Goal: Task Accomplishment & Management: Complete application form

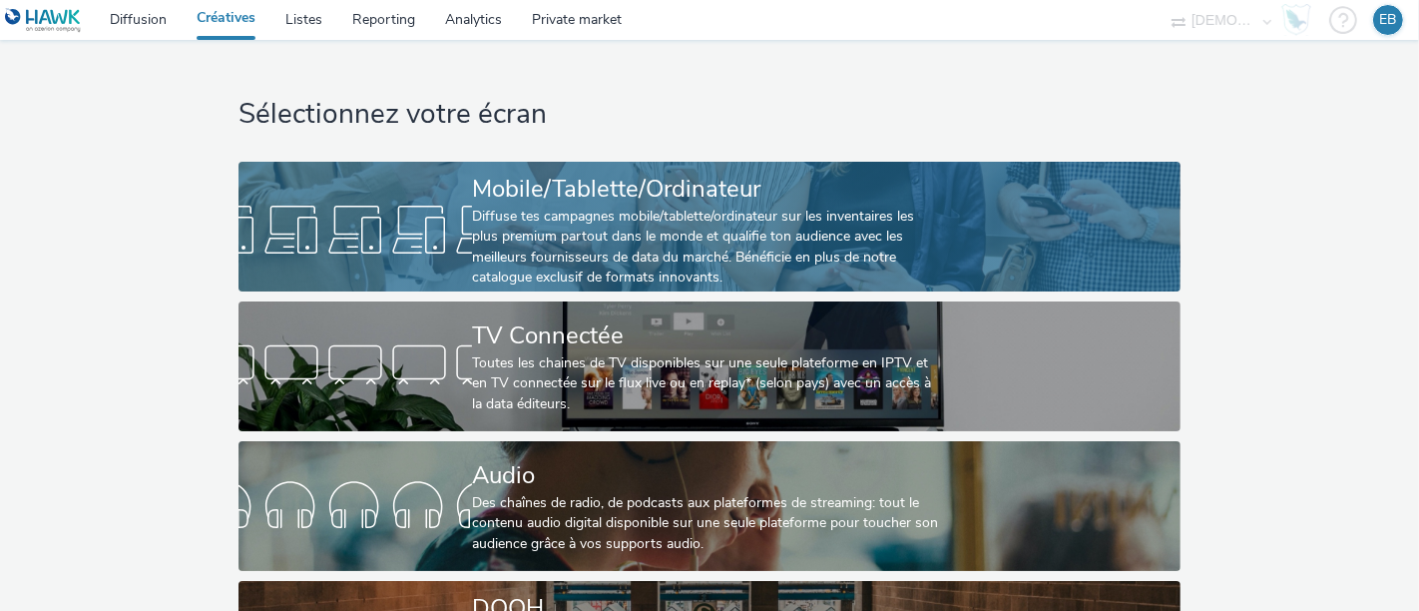
click at [867, 198] on div "Mobile/Tablette/Ordinateur" at bounding box center [705, 189] width 467 height 35
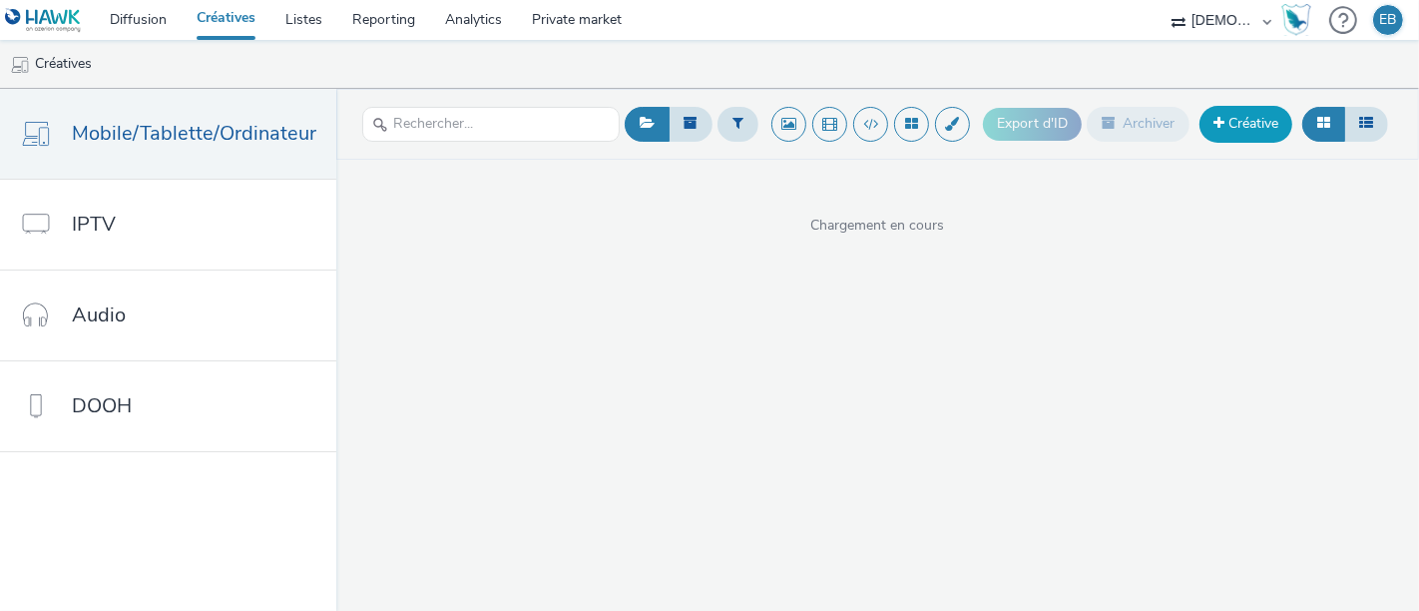
click at [1243, 136] on link "Créative" at bounding box center [1245, 124] width 93 height 36
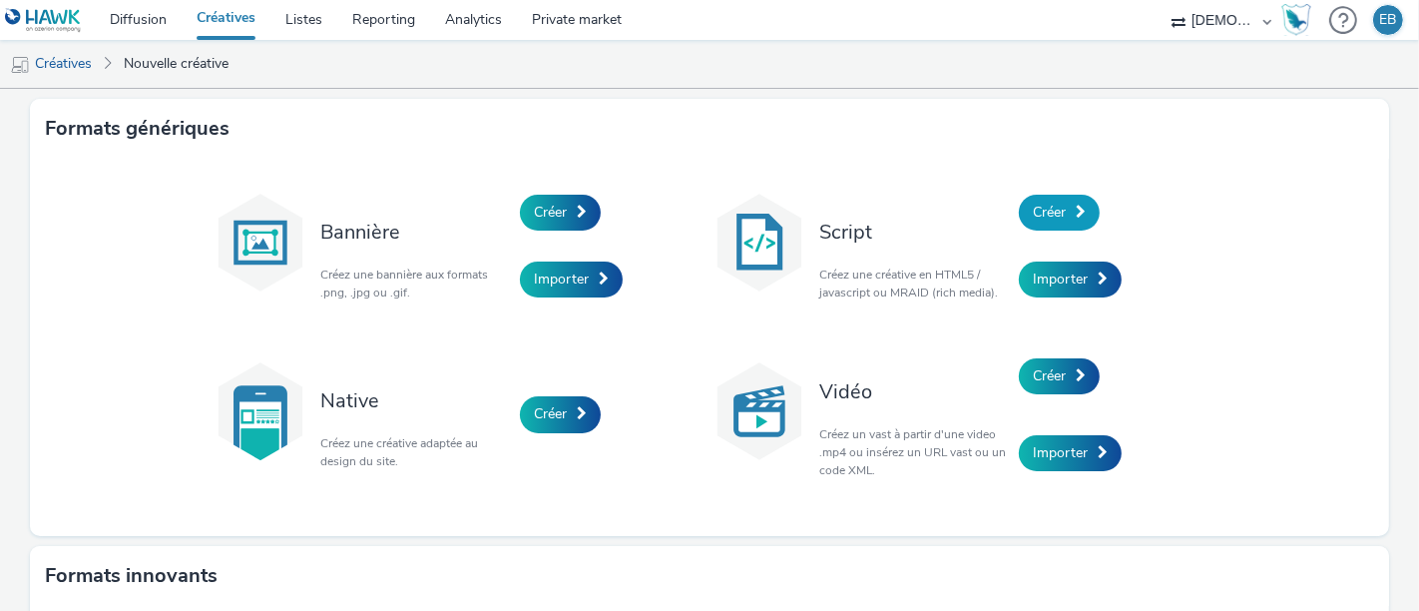
click at [1076, 206] on span at bounding box center [1081, 212] width 10 height 14
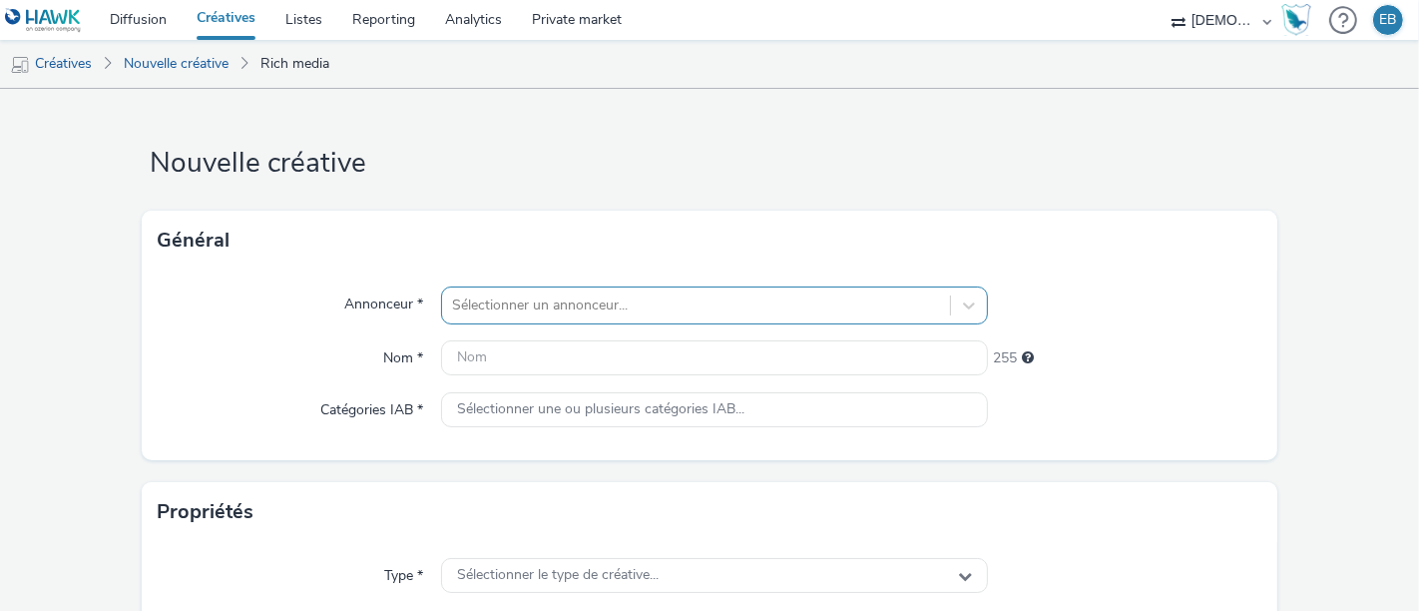
click at [718, 311] on div "Sélectionner un annonceur..." at bounding box center [714, 305] width 547 height 38
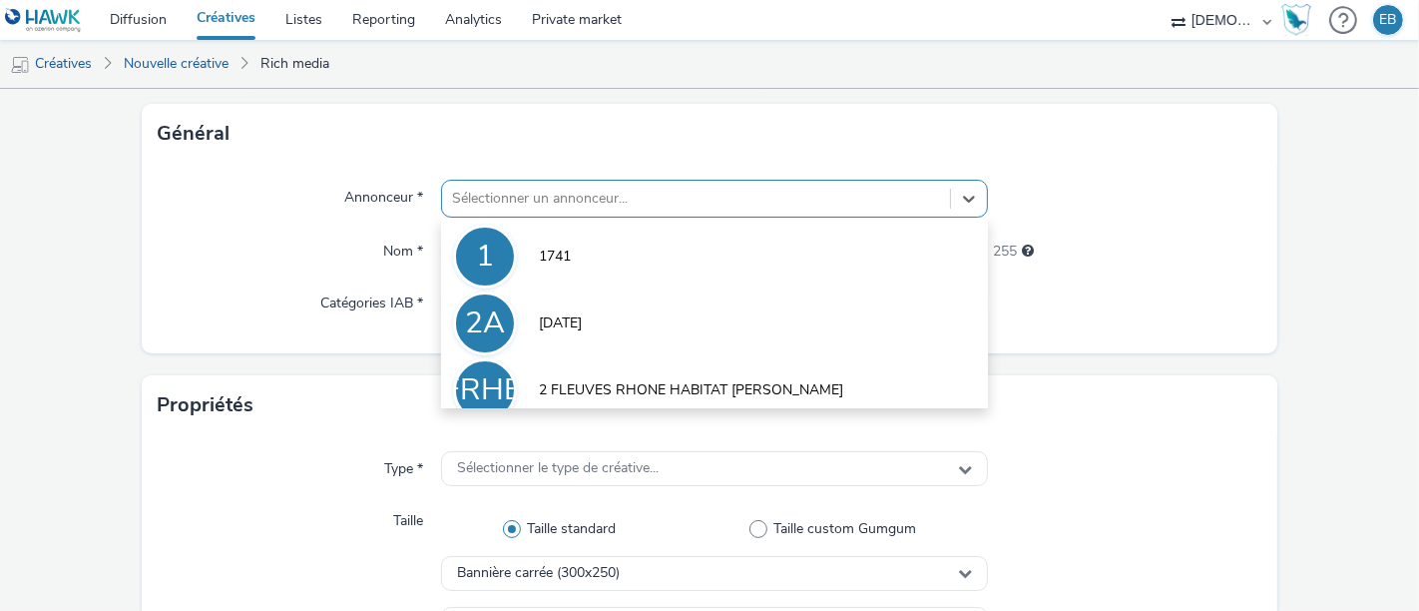
scroll to position [108, 0]
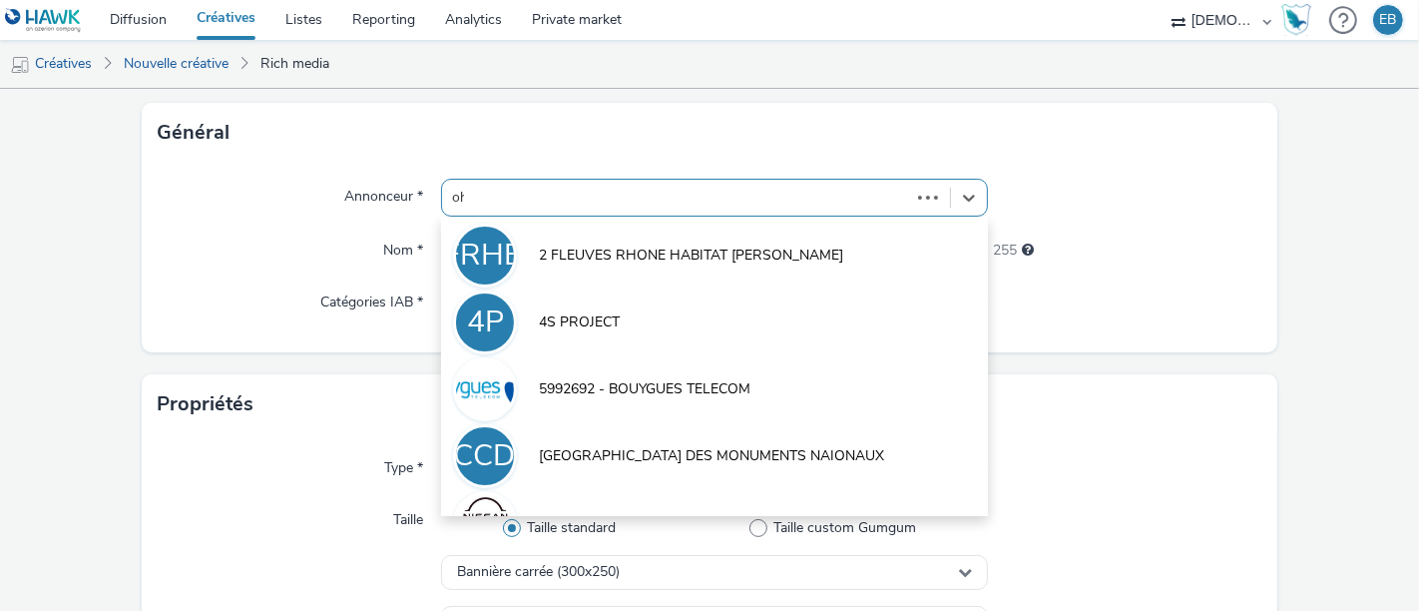
type input "ohm"
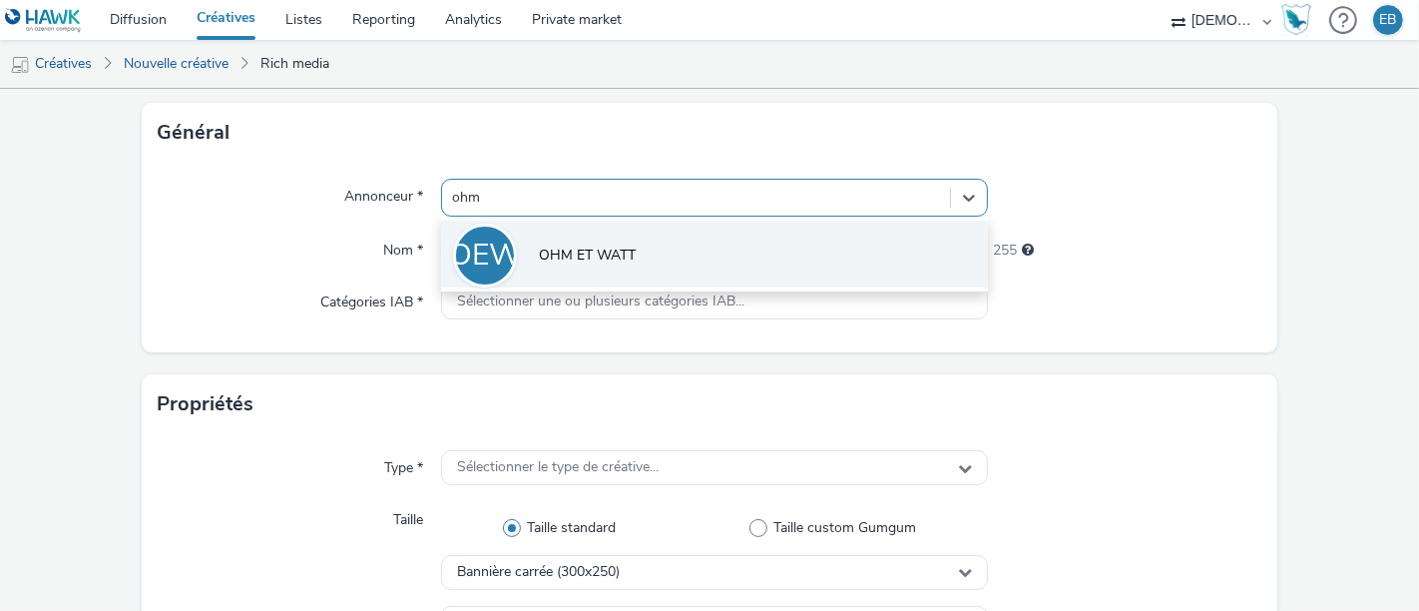
click at [572, 276] on li "OEW OHM ET WATT" at bounding box center [714, 253] width 547 height 67
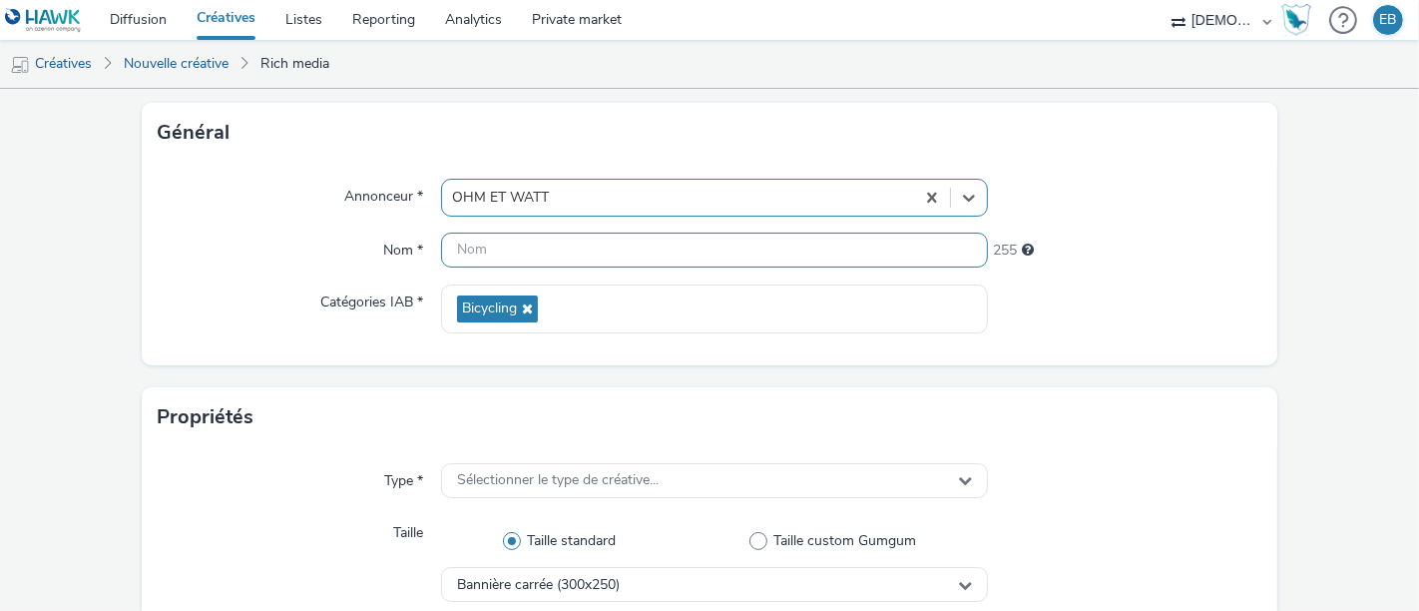
click at [544, 258] on input "text" at bounding box center [714, 249] width 547 height 35
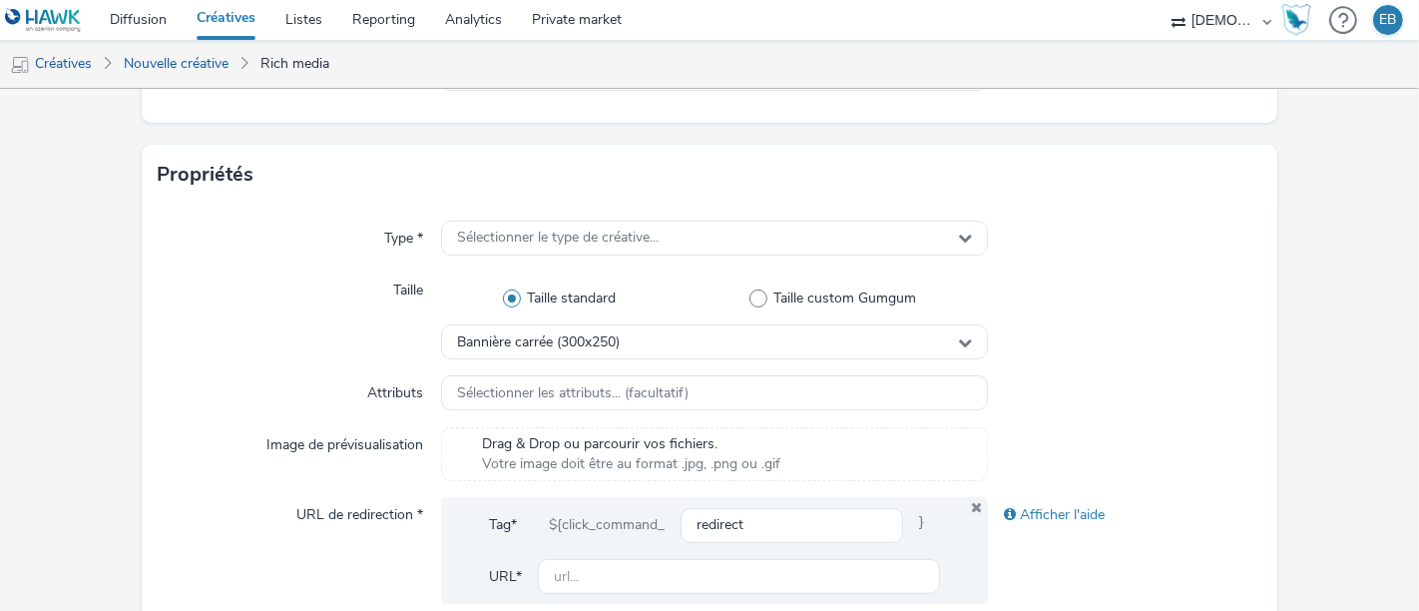
scroll to position [364, 0]
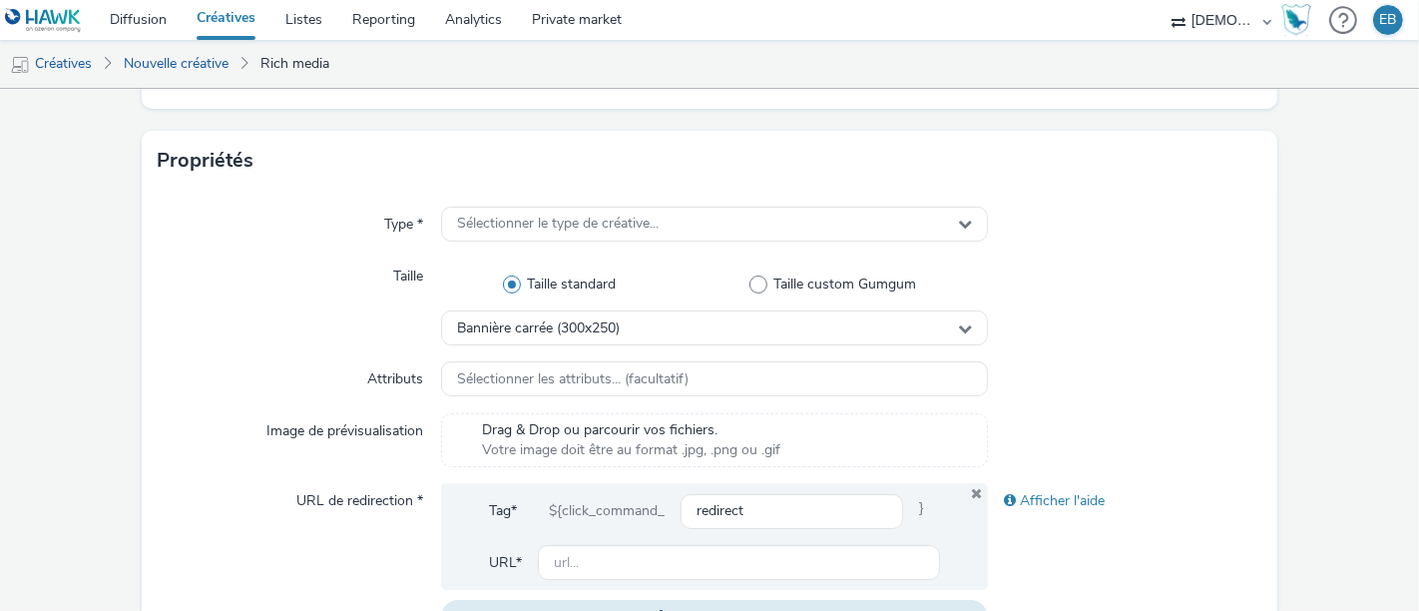
type input "320x480_velo"
click at [737, 248] on div "Type * Sélectionner le type de créative... Taille Taille standard Taille custom…" at bounding box center [709, 429] width 1135 height 476
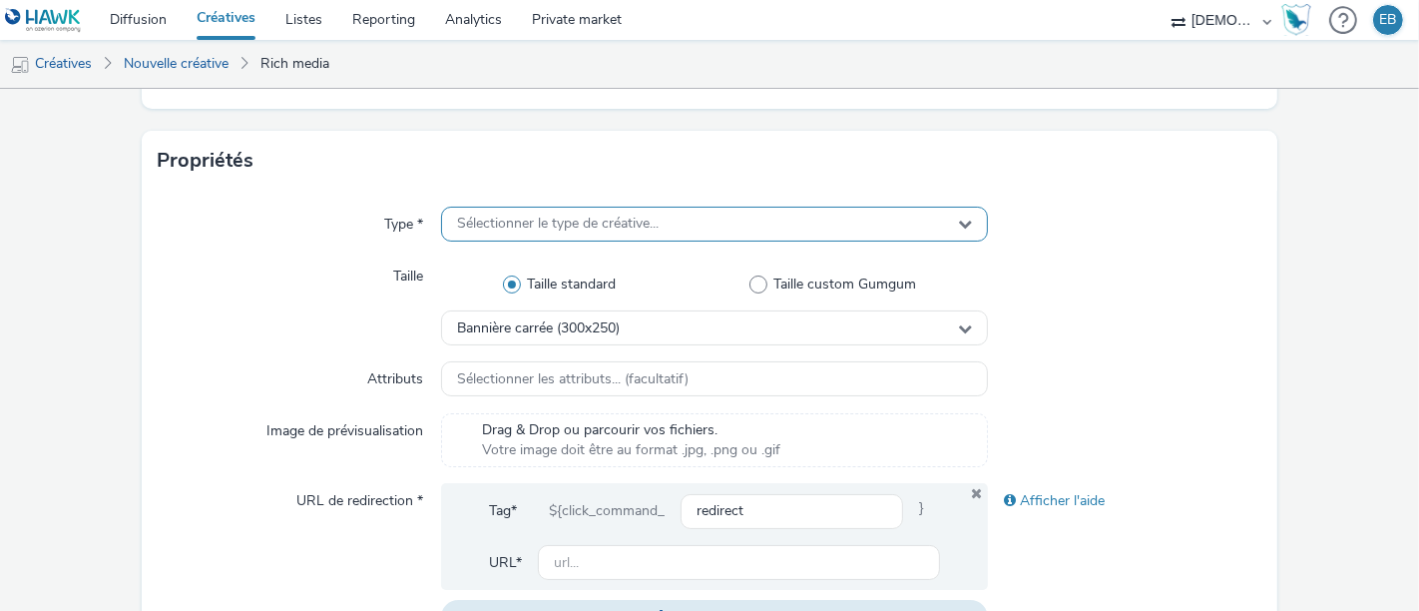
click at [680, 221] on div "Sélectionner le type de créative..." at bounding box center [714, 224] width 547 height 35
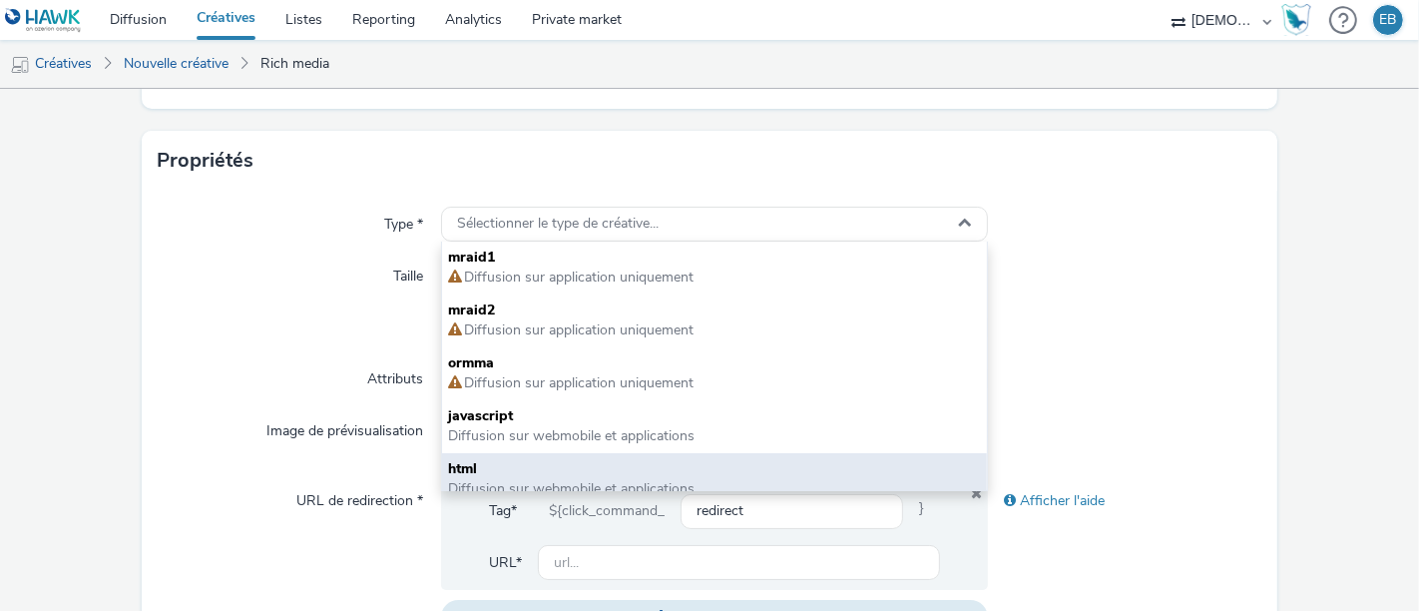
click at [547, 467] on span "html" at bounding box center [714, 469] width 533 height 20
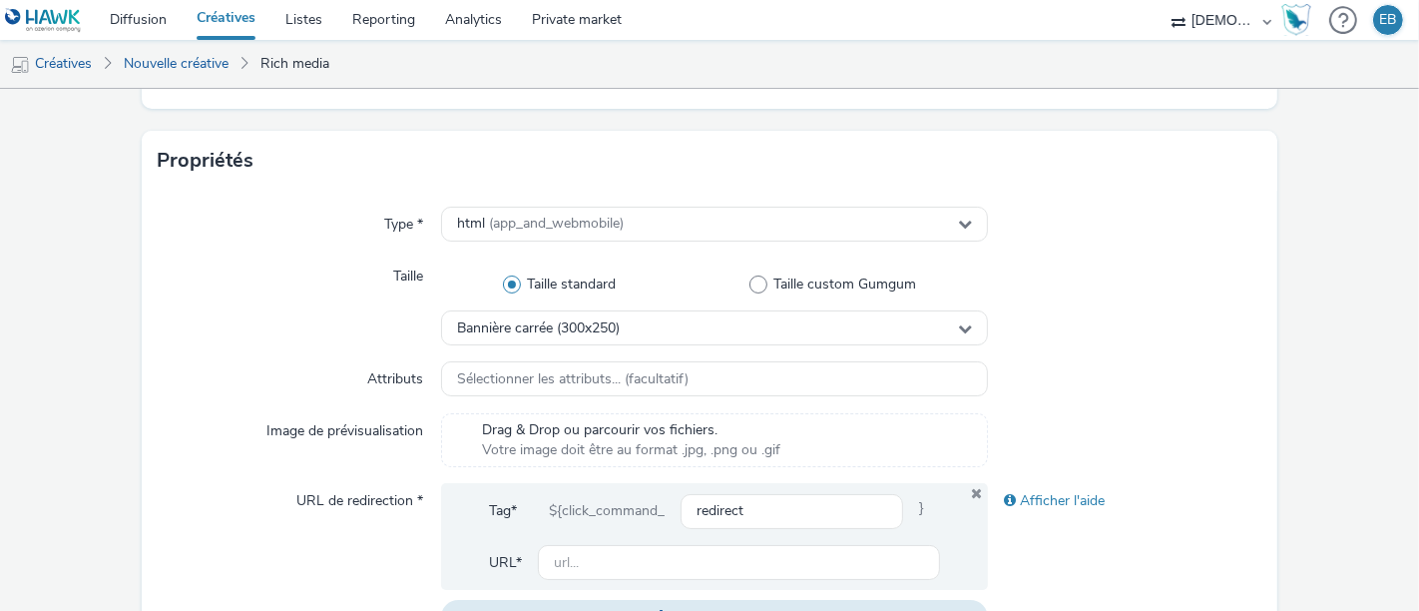
click at [650, 349] on div "Type * html (app_and_webmobile) Taille Taille standard Taille custom Gumgum Ban…" at bounding box center [709, 429] width 1135 height 476
click at [631, 339] on div "Bannière carrée (300x250)" at bounding box center [714, 327] width 547 height 35
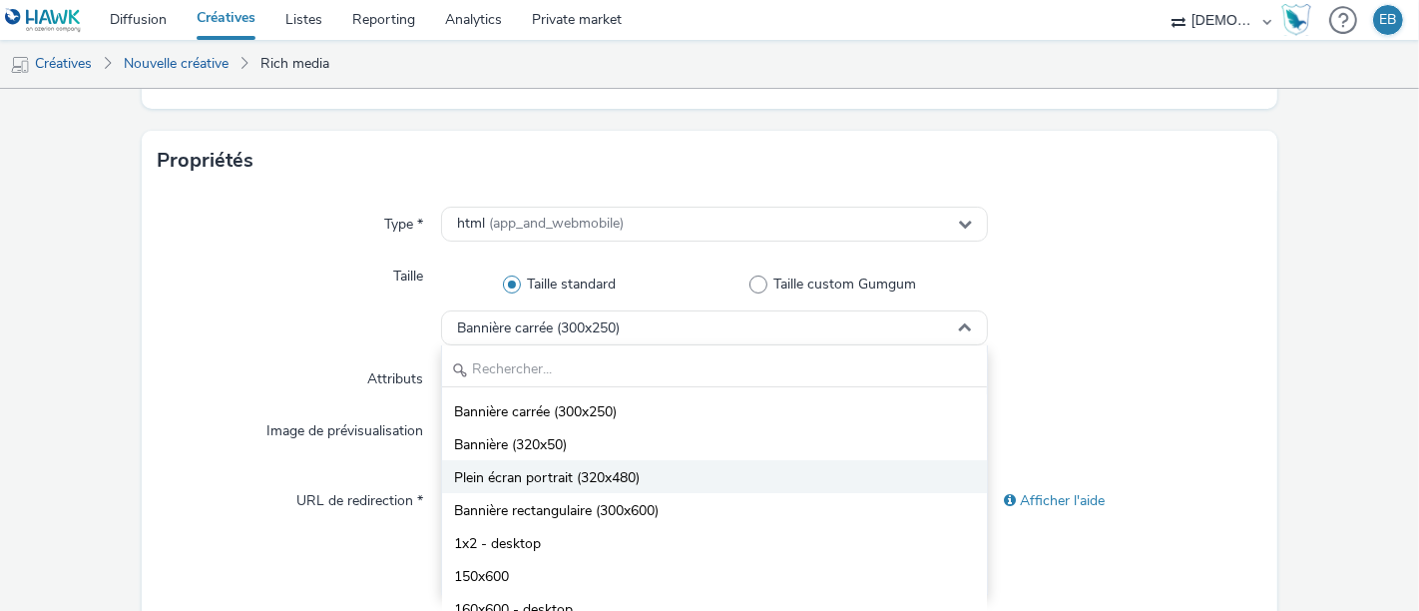
click at [605, 468] on span "Plein écran portrait (320x480)" at bounding box center [547, 478] width 186 height 20
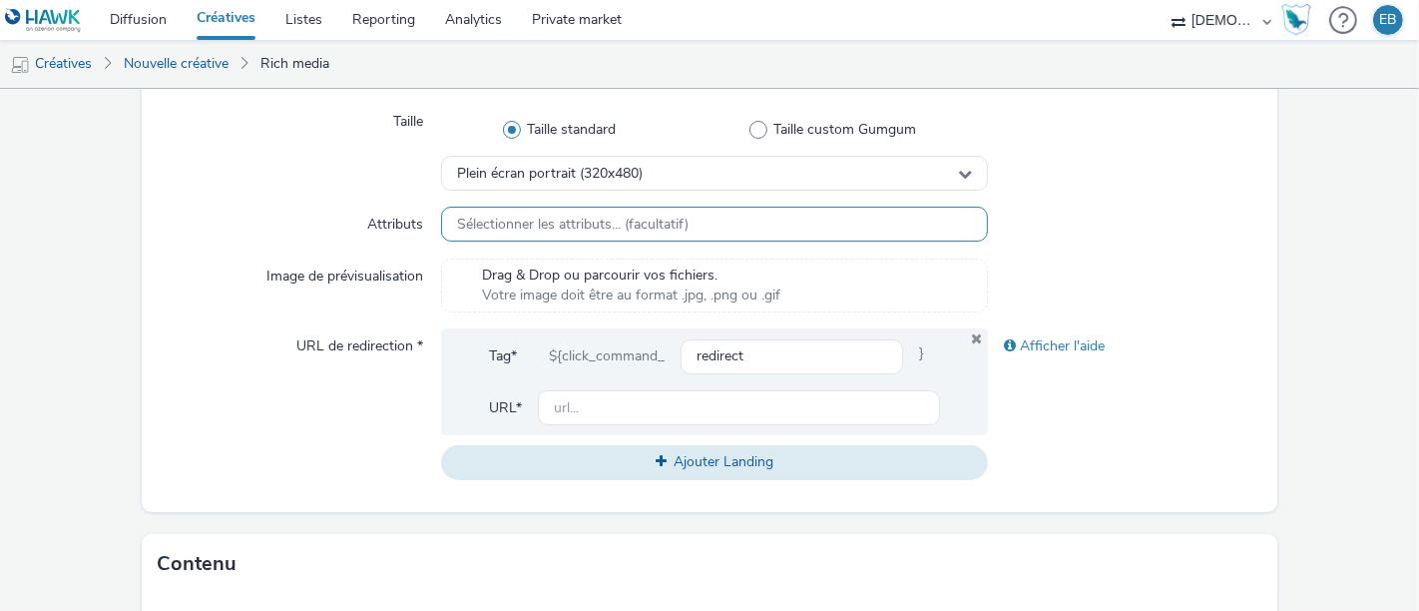
scroll to position [538, 0]
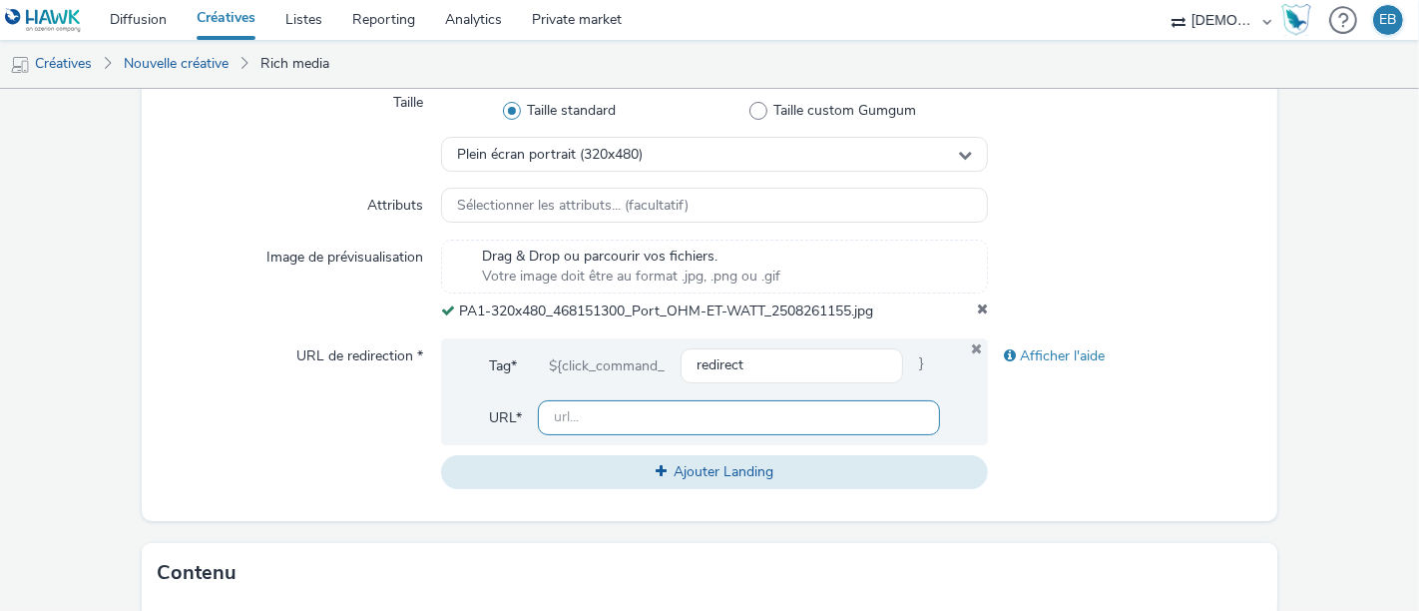
click at [771, 420] on input "text" at bounding box center [739, 417] width 402 height 35
paste input "[URL][DOMAIN_NAME]"
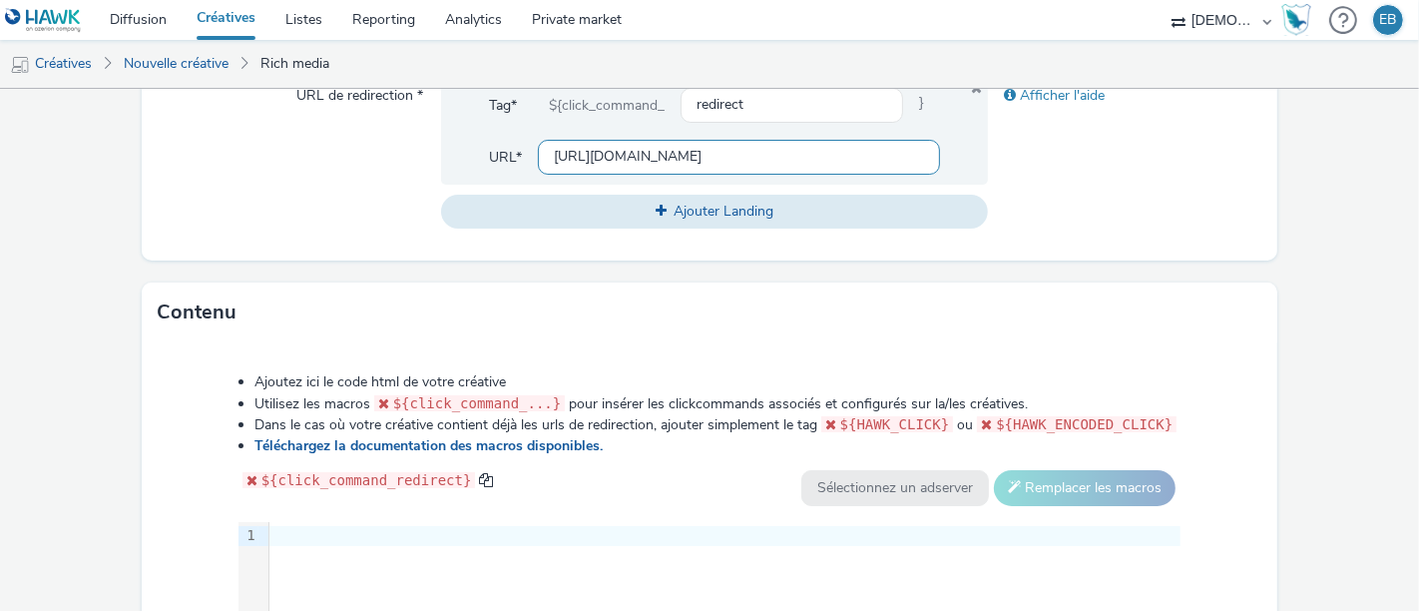
scroll to position [809, 0]
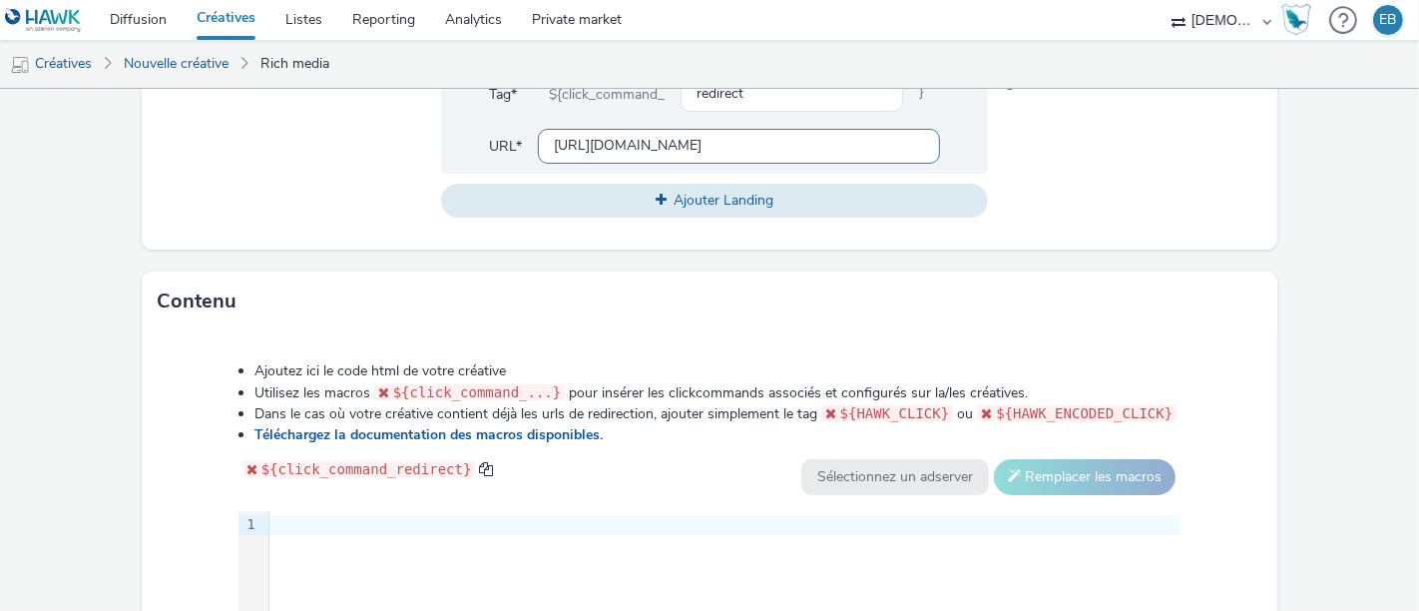
type input "[URL][DOMAIN_NAME]"
click at [651, 511] on div at bounding box center [724, 525] width 911 height 28
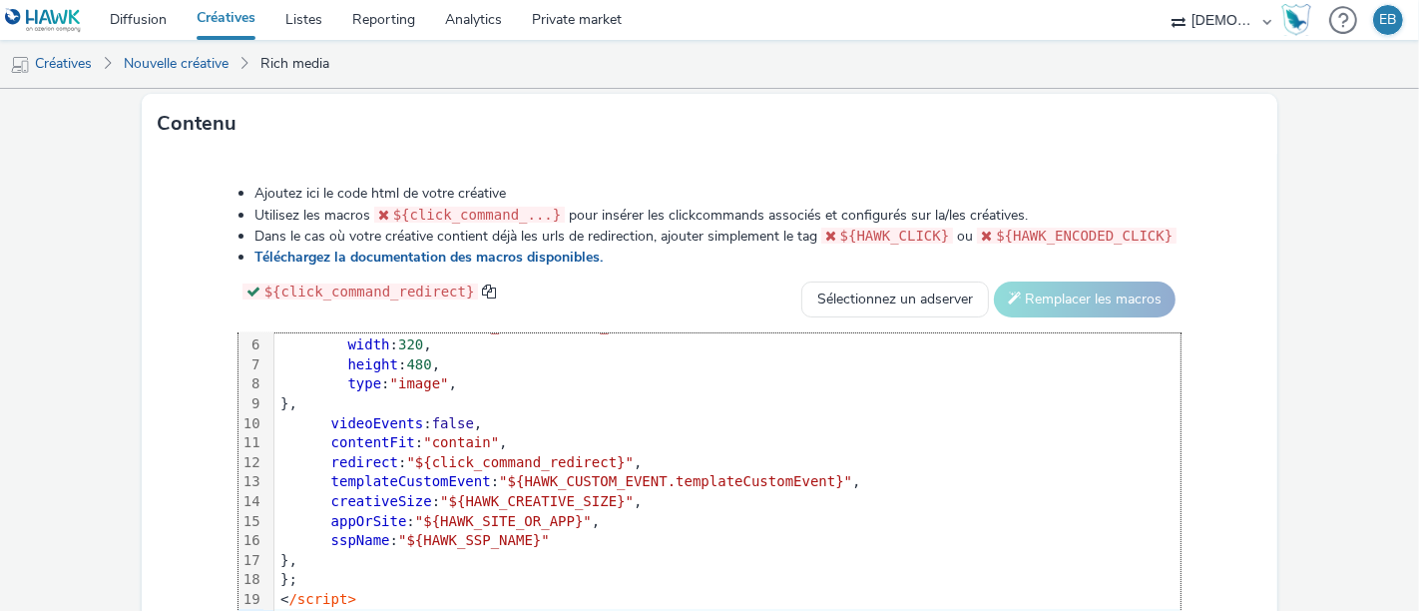
scroll to position [1138, 0]
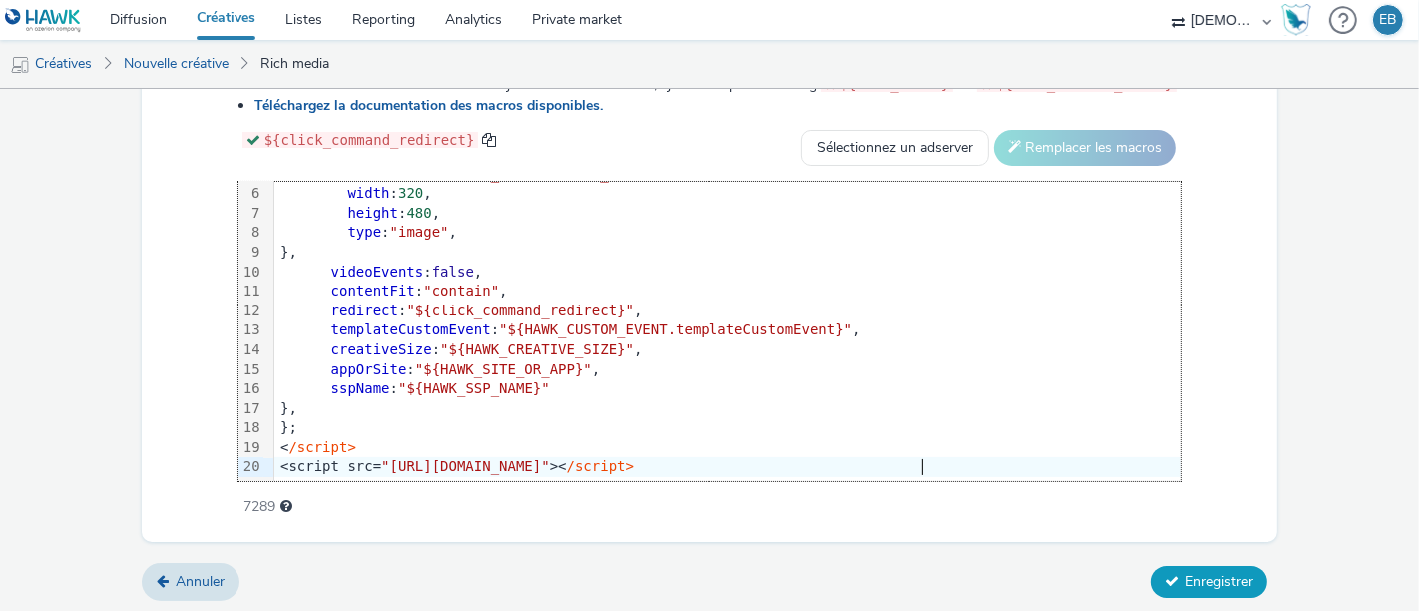
click at [1232, 586] on span "Enregistrer" at bounding box center [1219, 581] width 68 height 19
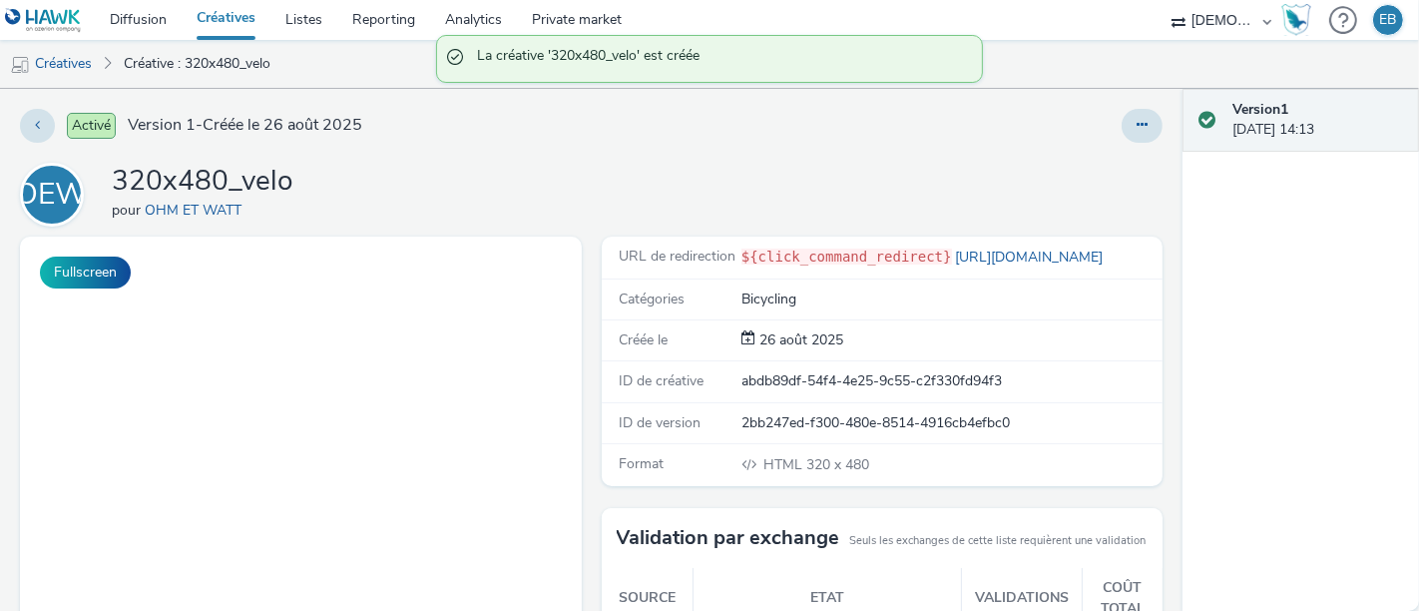
click at [1099, 129] on div at bounding box center [933, 126] width 457 height 34
click at [1121, 131] on button at bounding box center [1141, 126] width 41 height 34
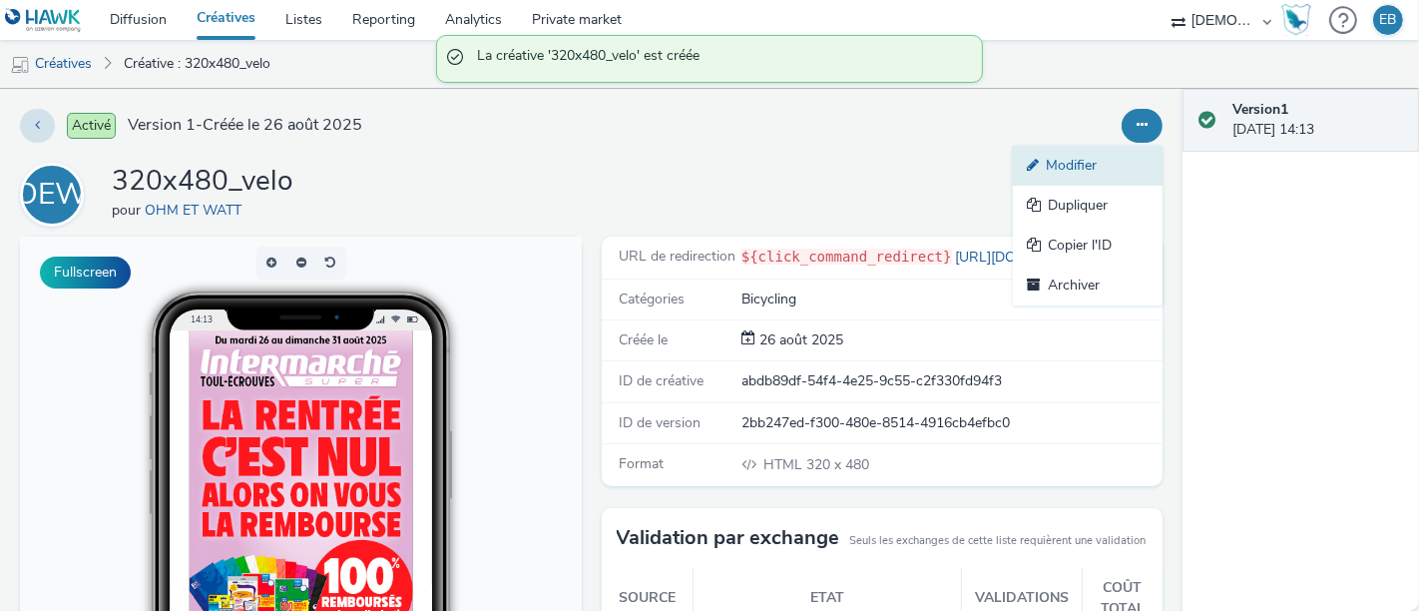
click at [1013, 162] on link "Modifier" at bounding box center [1088, 166] width 150 height 40
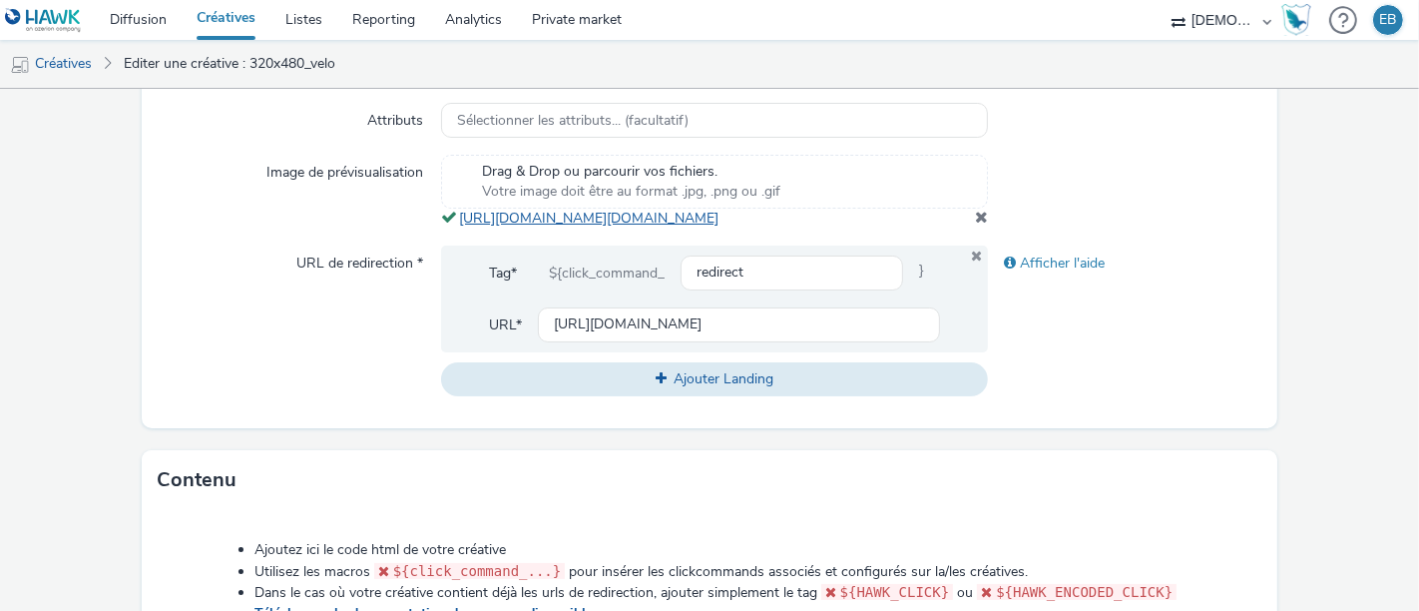
scroll to position [621, 0]
drag, startPoint x: 898, startPoint y: 263, endPoint x: 447, endPoint y: 226, distance: 452.5
click at [447, 226] on div "Drag & Drop ou parcourir vos fichiers. Votre image doit être au format .jpg, .p…" at bounding box center [714, 194] width 547 height 74
copy span "[URL][DOMAIN_NAME][DOMAIN_NAME]"
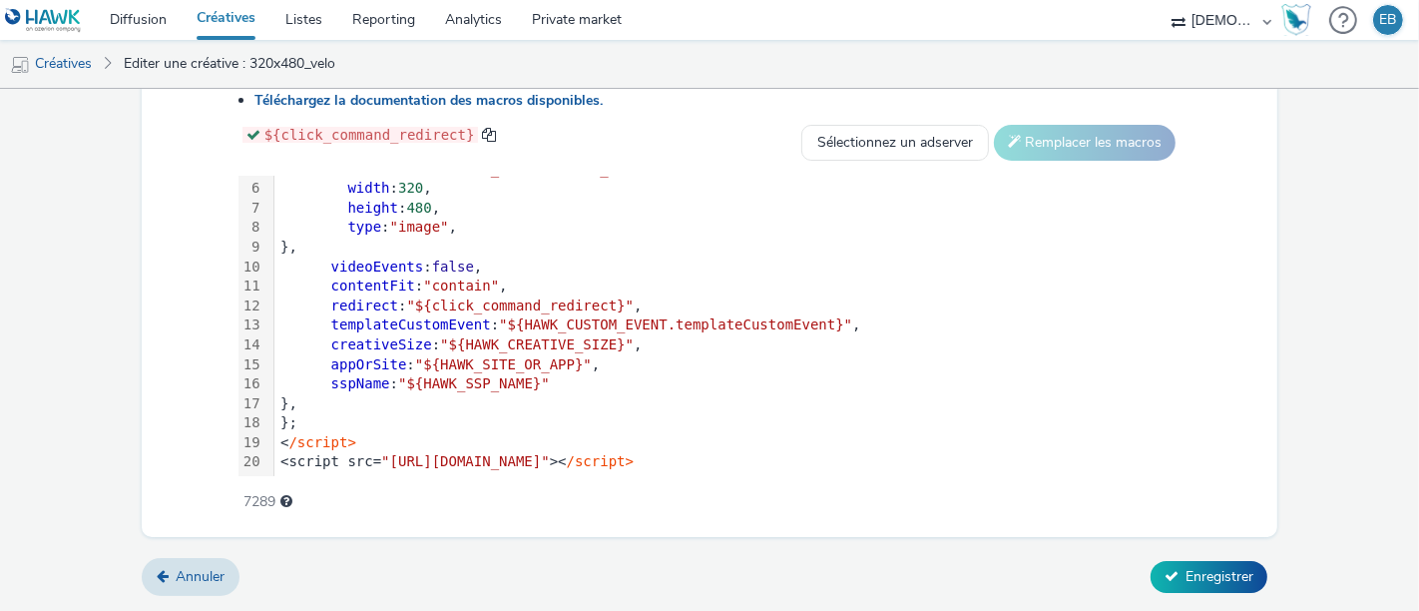
scroll to position [0, 0]
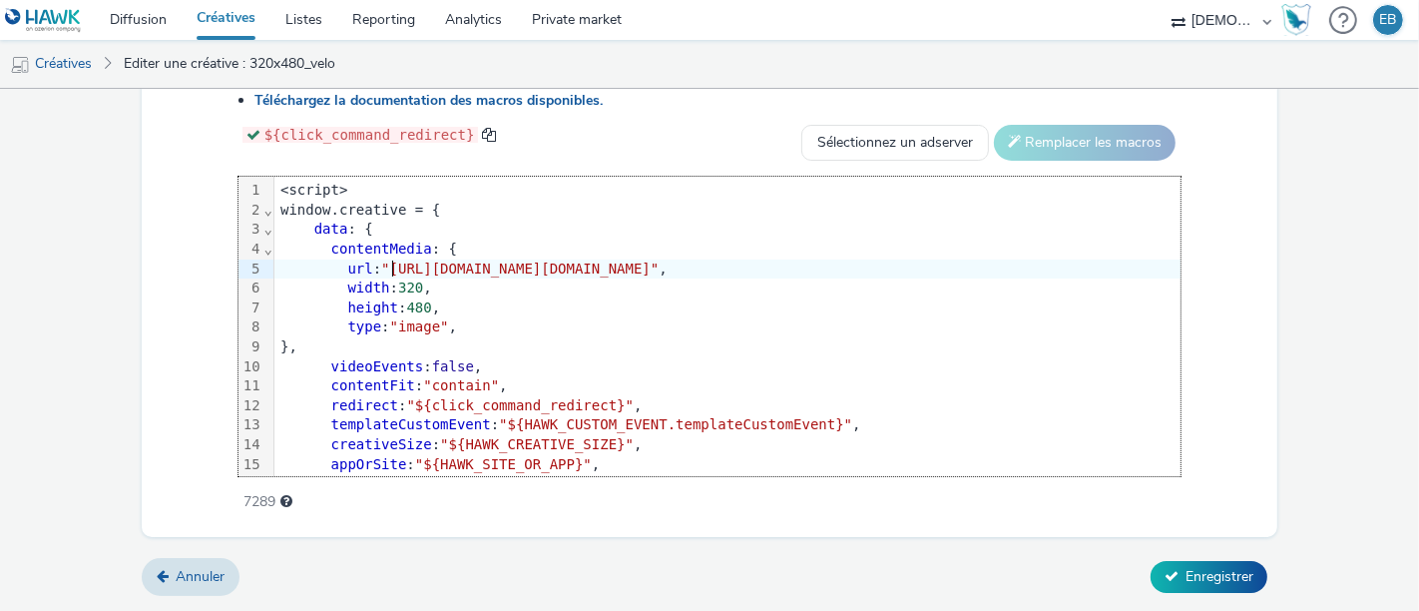
click at [384, 263] on span ""https://tabmo-cdn.s3.eu-west-1.amazonaws.com/hawk.tabmo.io/organizations/38dc9…" at bounding box center [519, 268] width 277 height 16
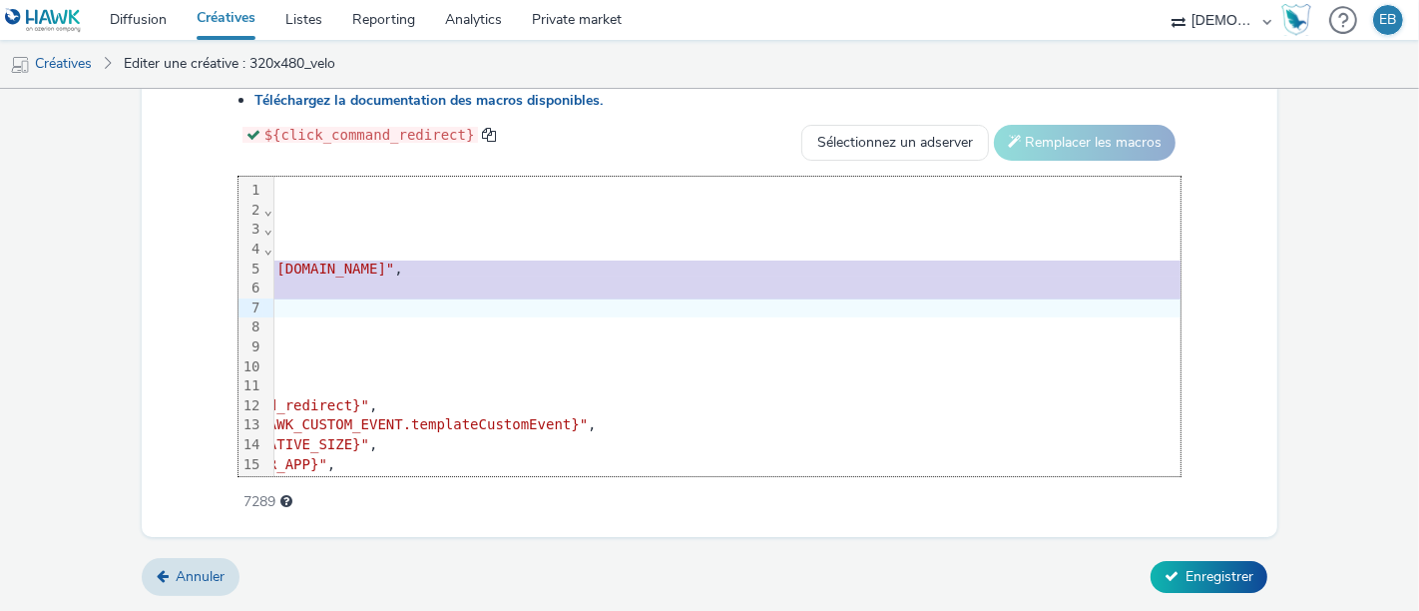
scroll to position [0, 456]
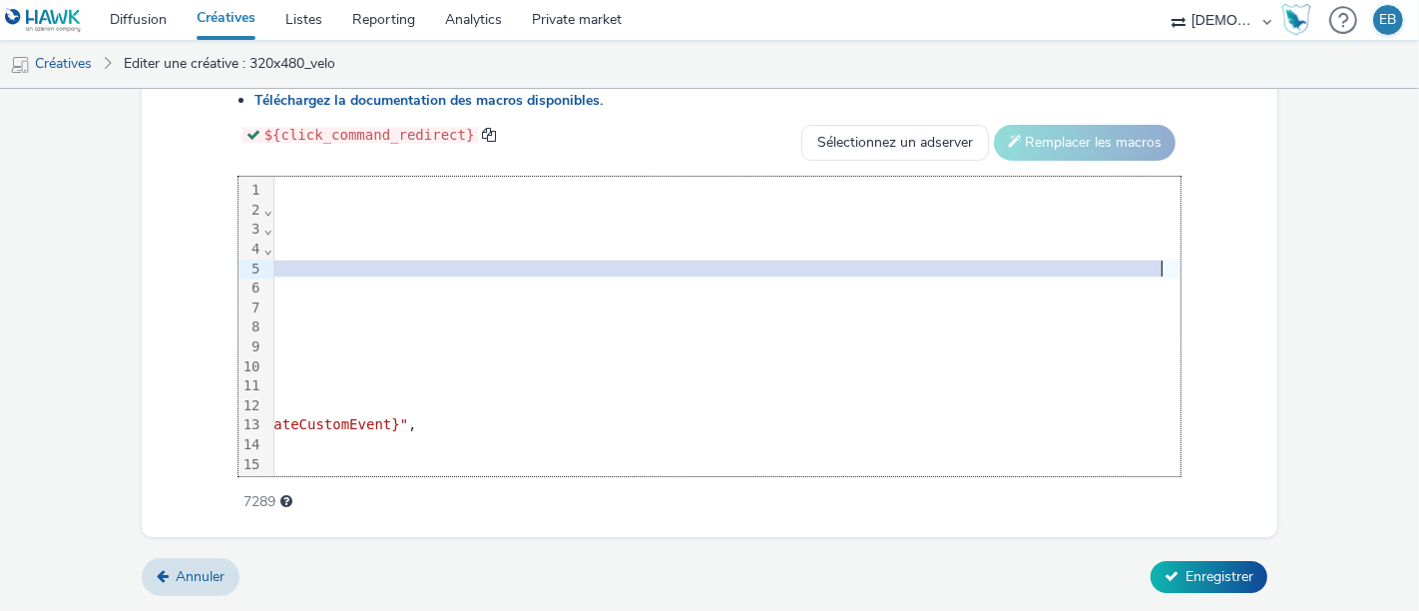
drag, startPoint x: 377, startPoint y: 265, endPoint x: 1142, endPoint y: 270, distance: 765.3
click at [215, 270] on span ""https://tabmo-cdn.s3.eu-west-1.amazonaws.com/hawk.tabmo.io/organizations/38dc9…" at bounding box center [75, 268] width 277 height 16
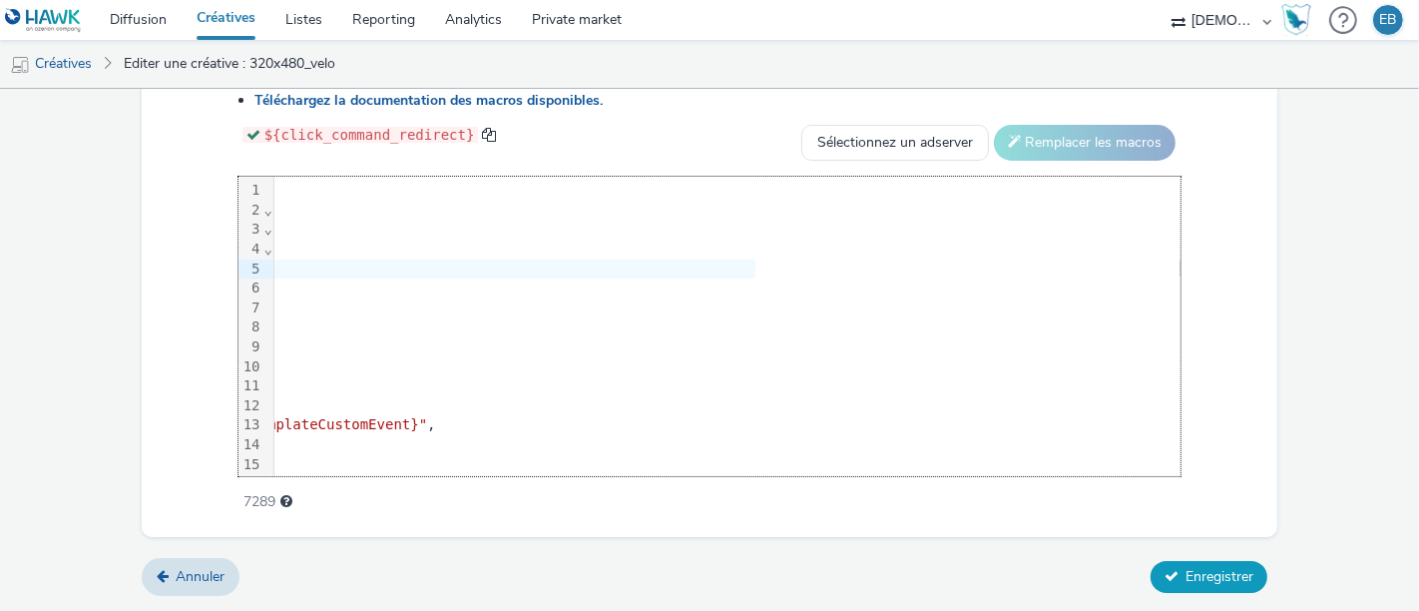
click at [1168, 577] on button "Enregistrer" at bounding box center [1208, 577] width 117 height 32
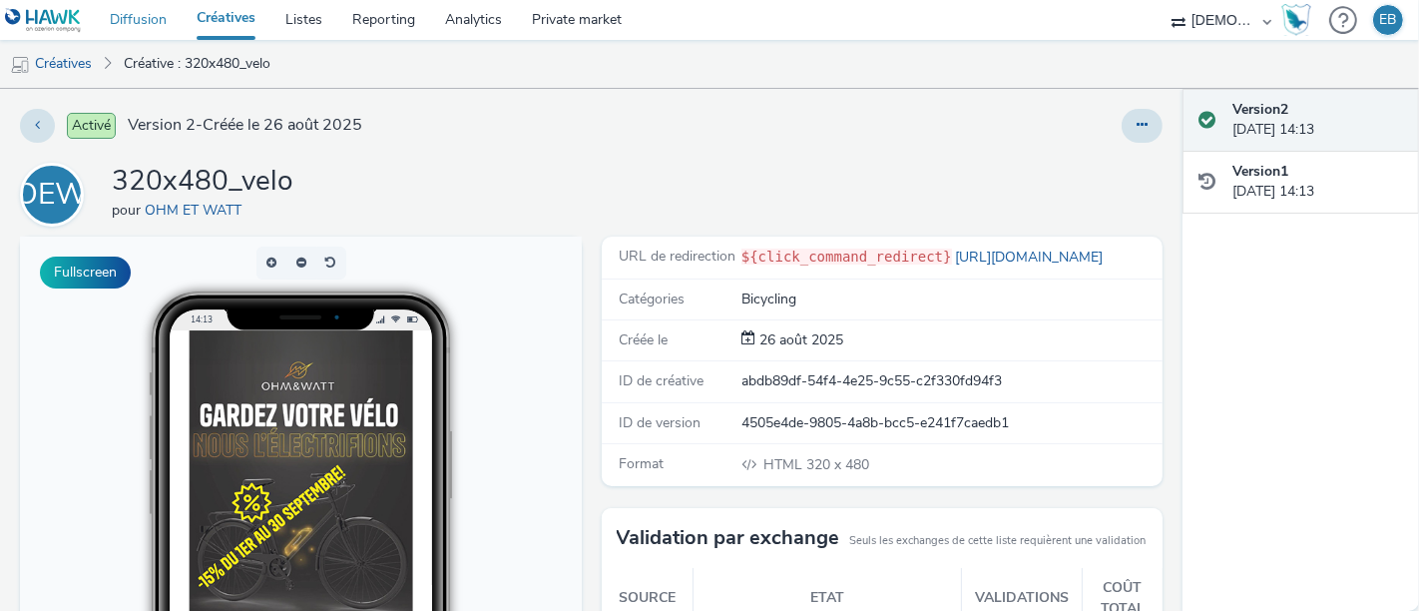
click at [147, 9] on link "Diffusion" at bounding box center [138, 20] width 87 height 40
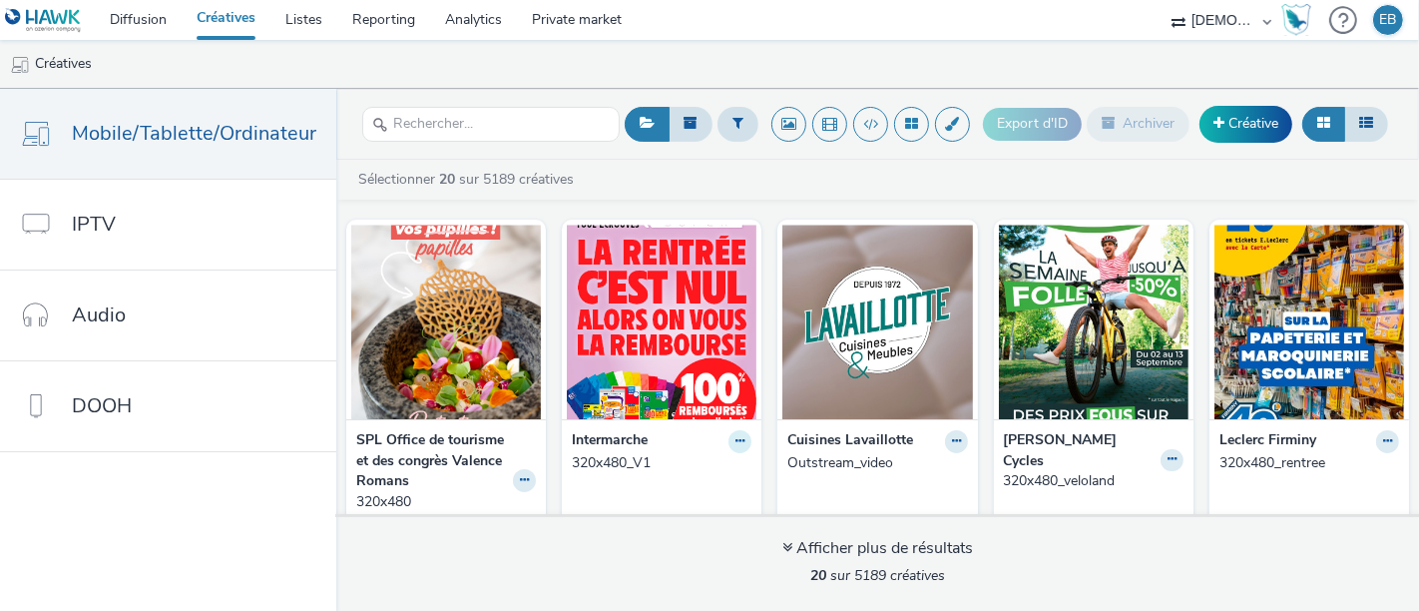
click at [744, 443] on icon at bounding box center [739, 441] width 9 height 12
click at [751, 471] on link "Modifier" at bounding box center [677, 476] width 150 height 40
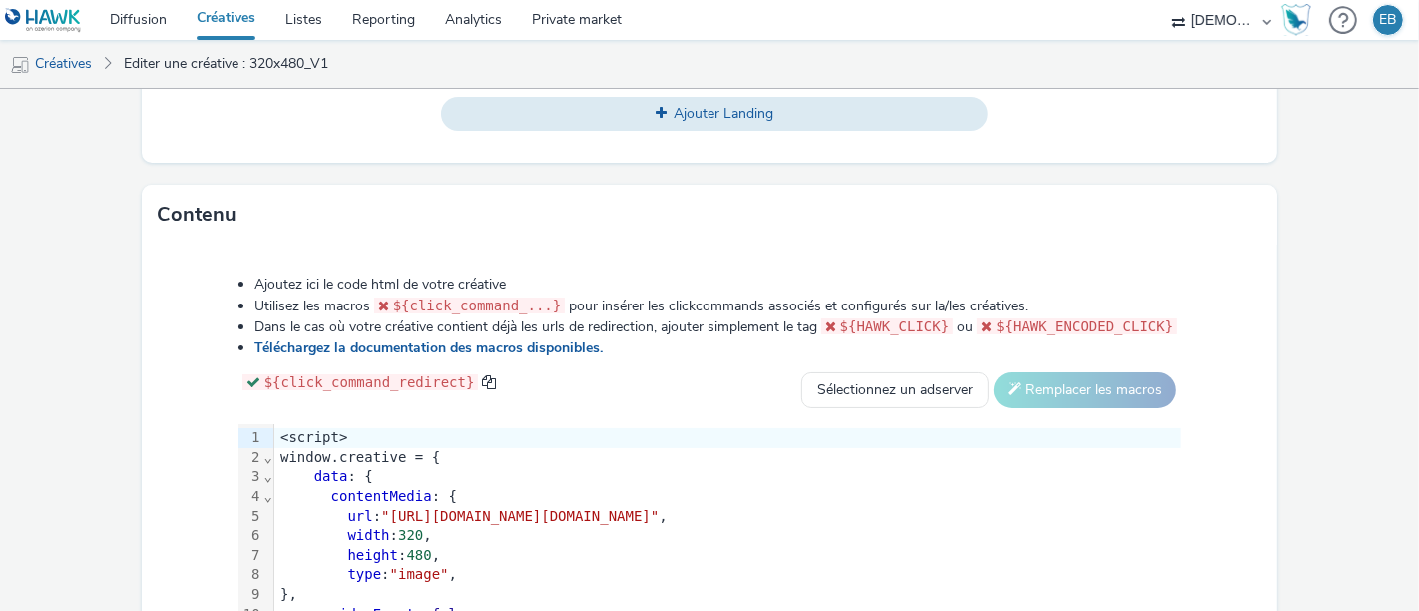
scroll to position [902, 0]
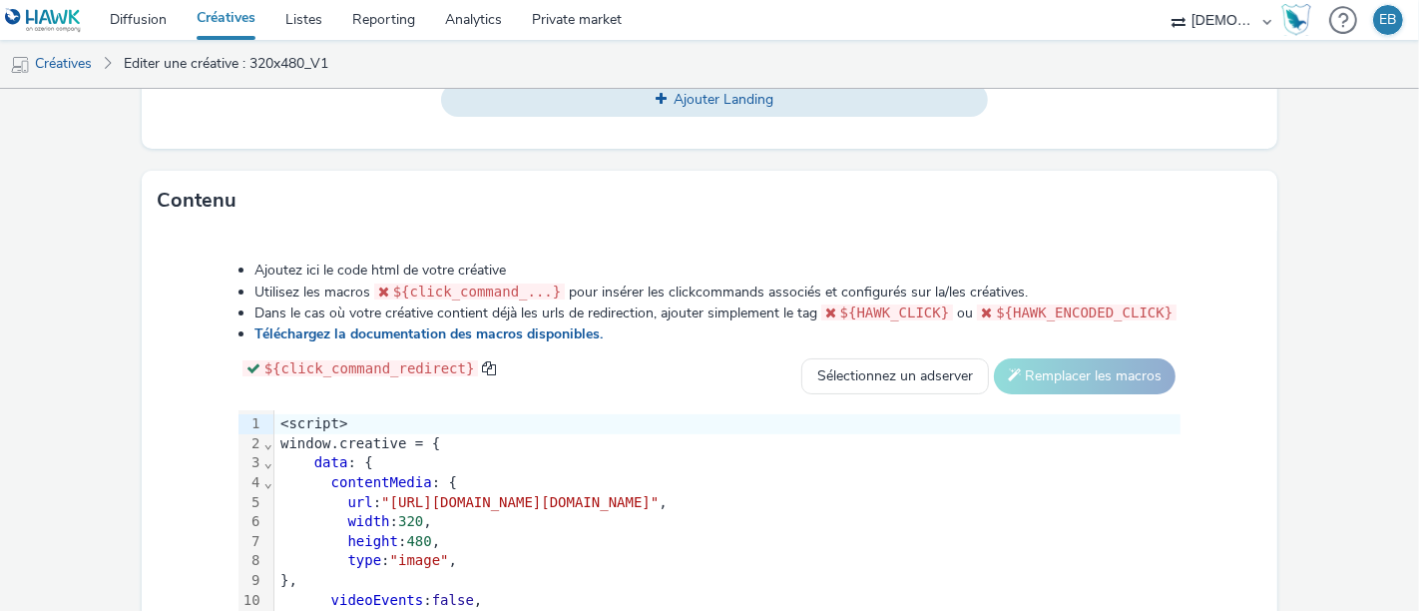
click at [694, 493] on div "contentMedia : {" at bounding box center [727, 483] width 906 height 20
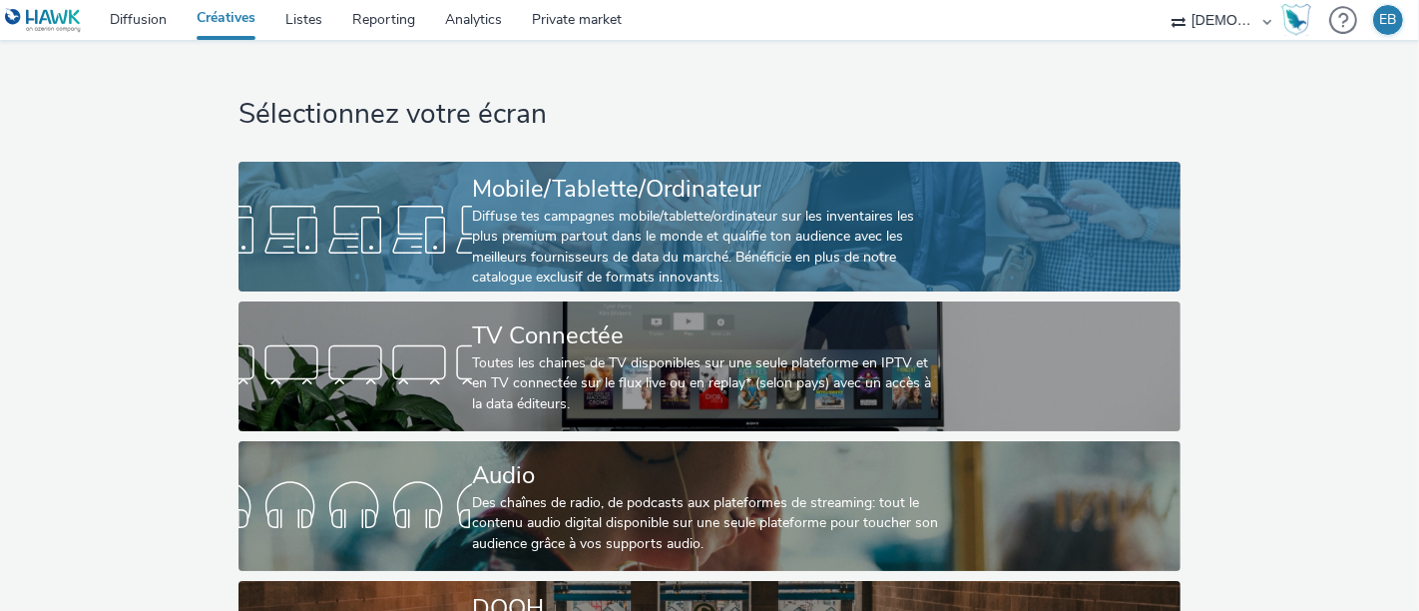
click at [906, 167] on div "Mobile/Tablette/Ordinateur Diffuse tes campagnes mobile/tablette/ordinateur sur…" at bounding box center [705, 230] width 467 height 137
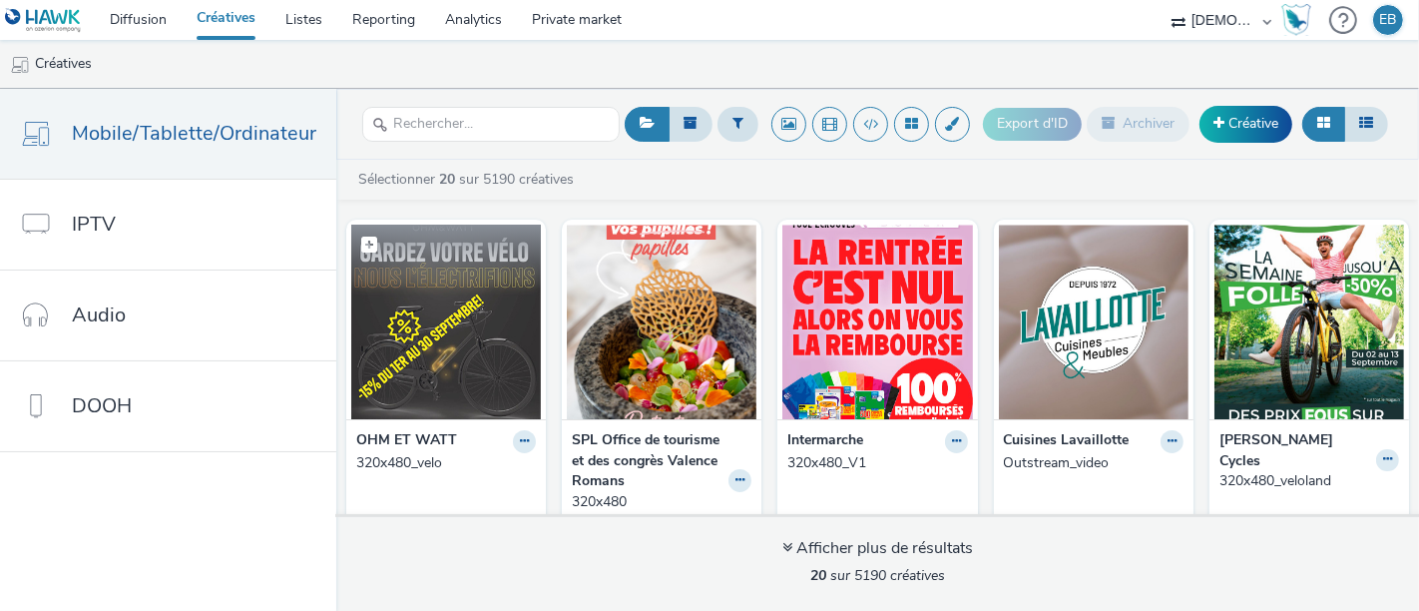
scroll to position [191, 0]
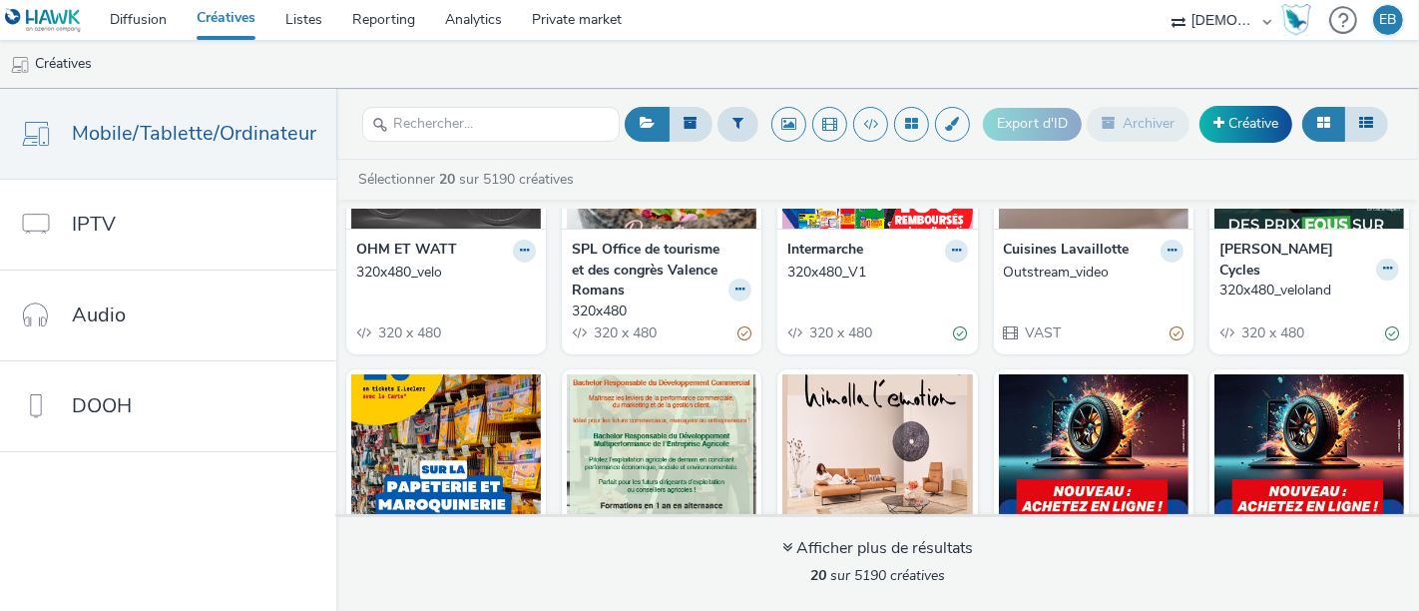
click at [536, 268] on link "320x480_velo" at bounding box center [446, 272] width 180 height 20
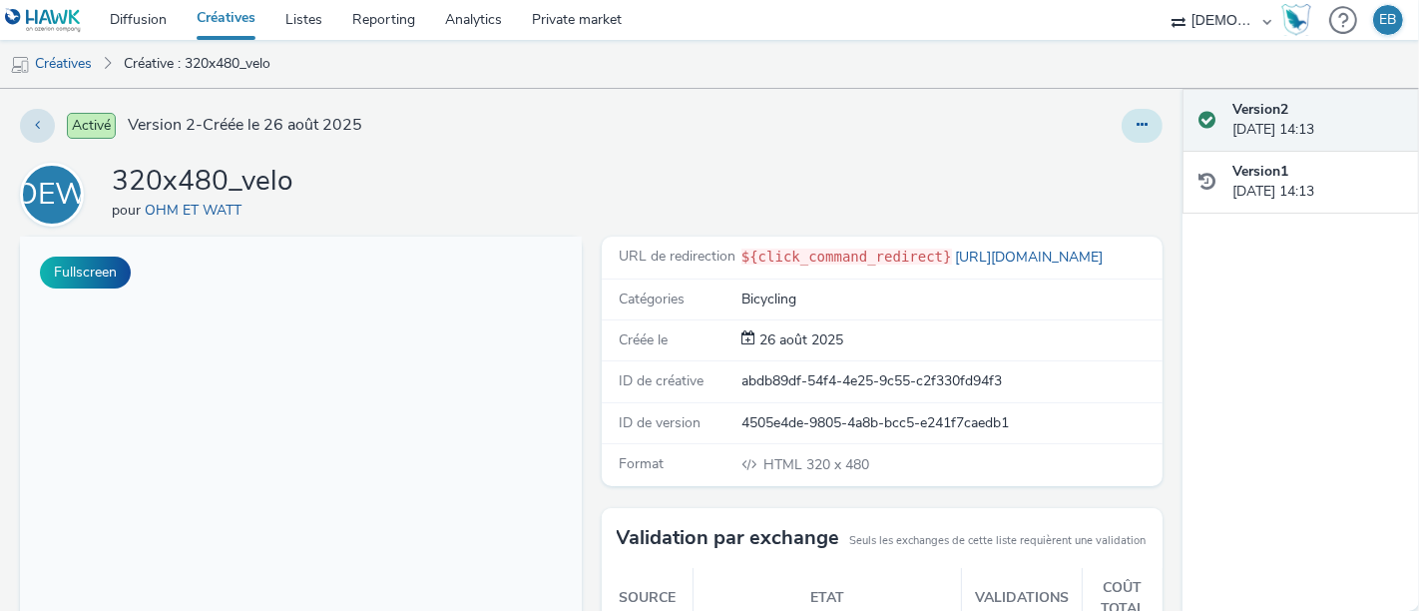
click at [1121, 112] on button at bounding box center [1141, 126] width 41 height 34
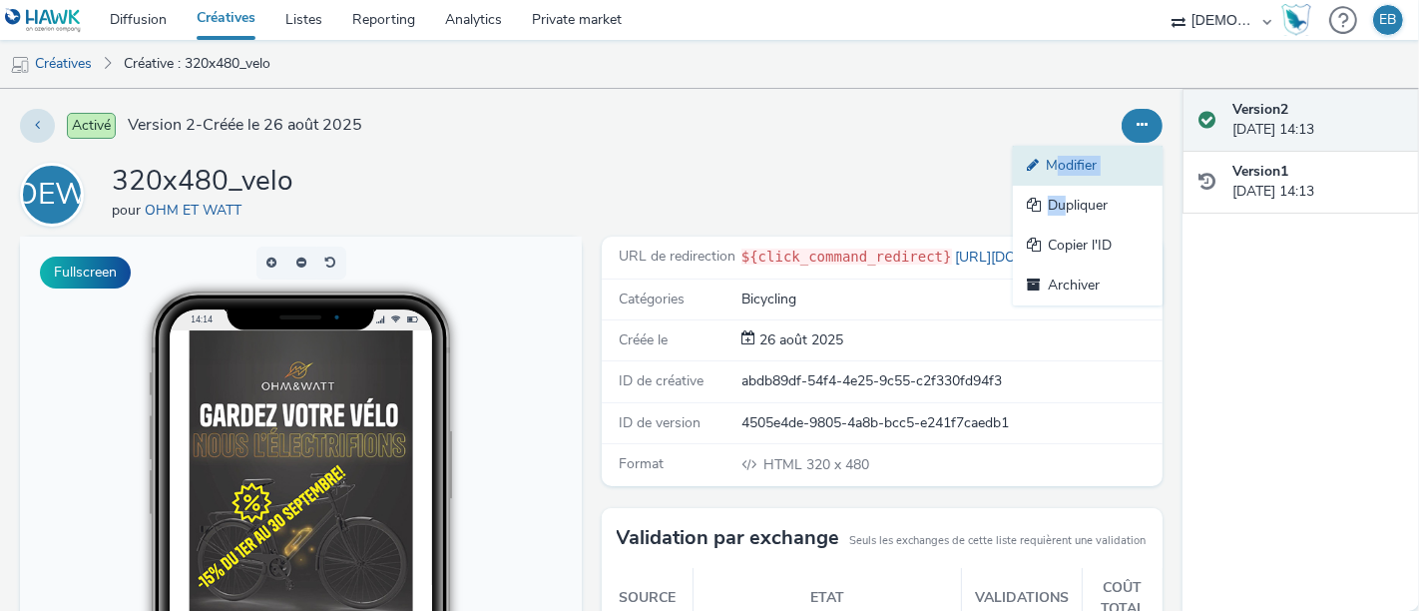
drag, startPoint x: 1048, startPoint y: 192, endPoint x: 1043, endPoint y: 172, distance: 20.6
click at [1043, 172] on ul "Modifier Dupliquer Copier l'ID Archiver" at bounding box center [1088, 226] width 150 height 160
click at [1043, 172] on link "Modifier" at bounding box center [1088, 166] width 150 height 40
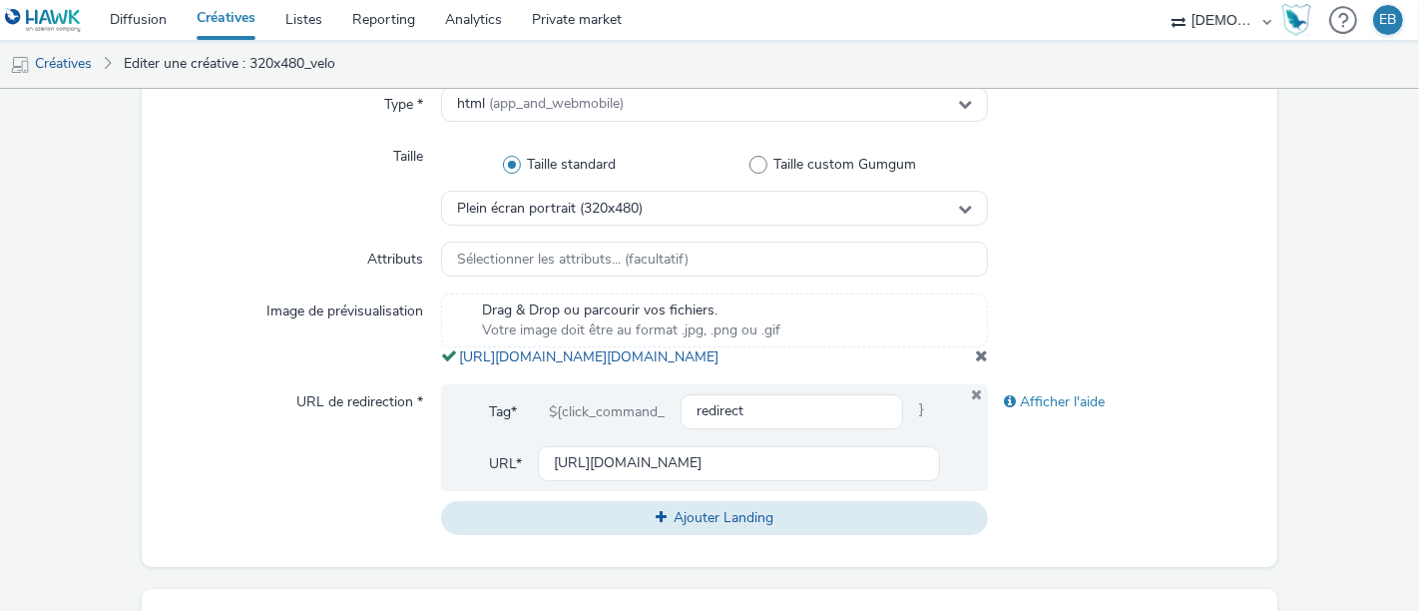
scroll to position [503, 0]
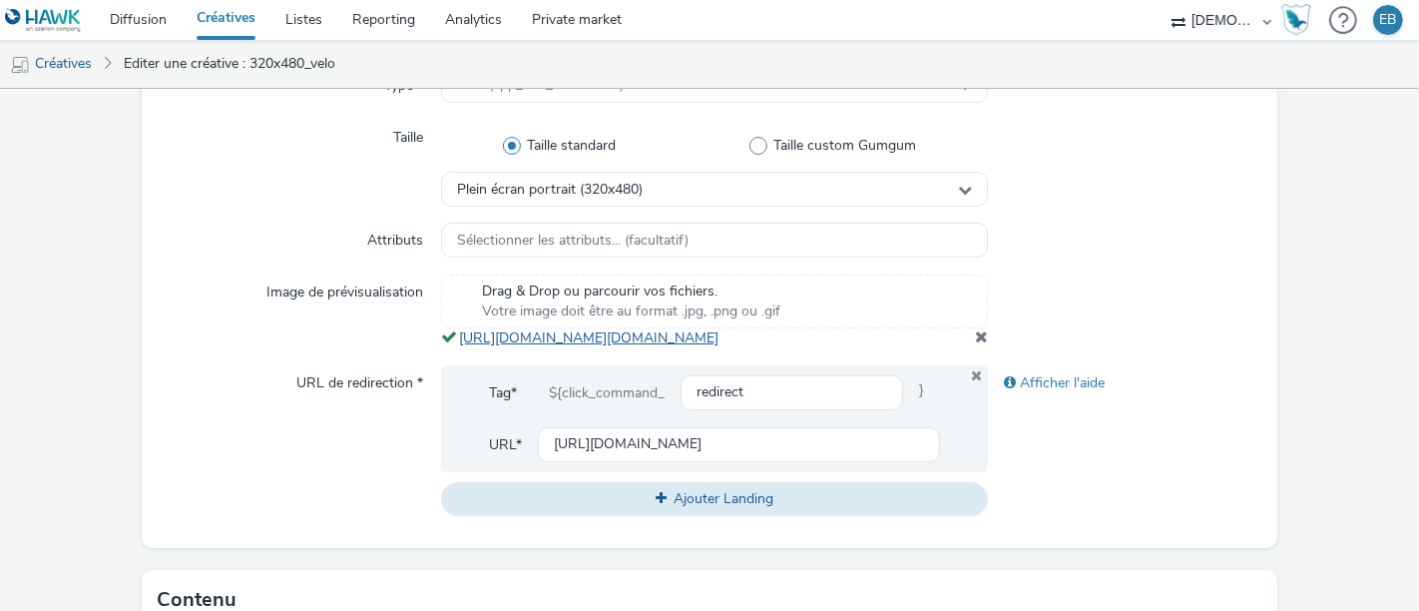
drag, startPoint x: 452, startPoint y: 332, endPoint x: 884, endPoint y: 385, distance: 435.2
click at [726, 347] on span "[URL][DOMAIN_NAME][DOMAIN_NAME]" at bounding box center [583, 337] width 285 height 19
copy link "[URL][DOMAIN_NAME][DOMAIN_NAME]"
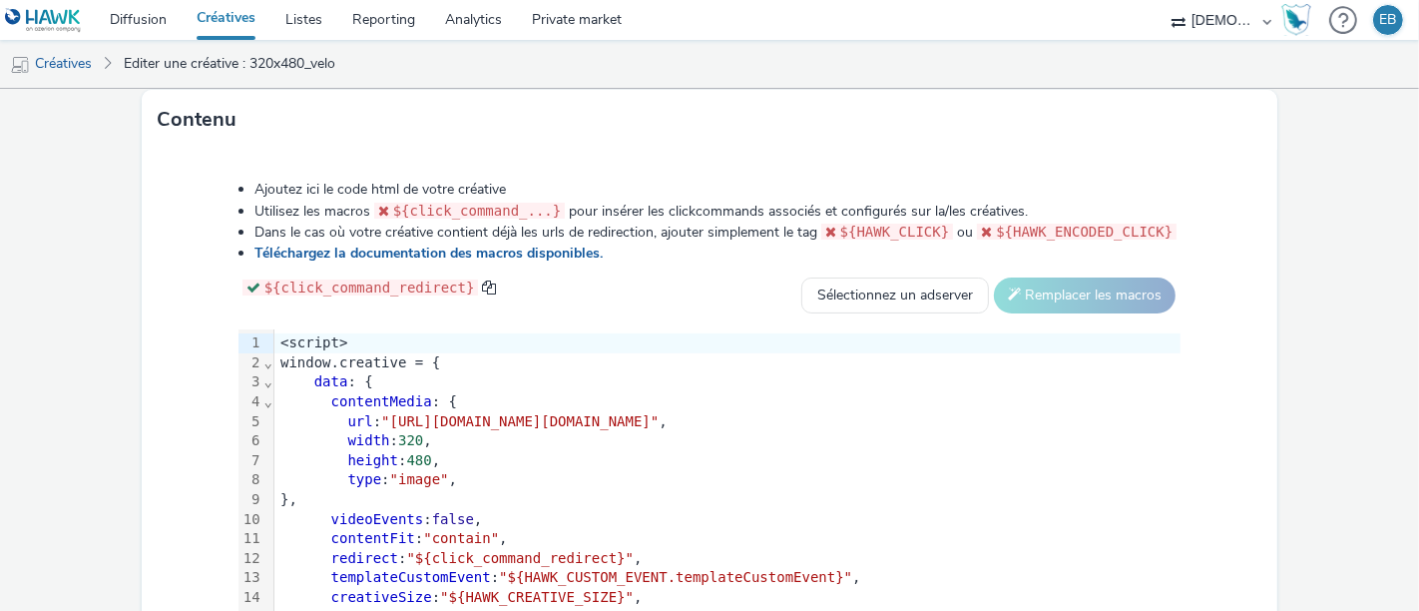
scroll to position [984, 0]
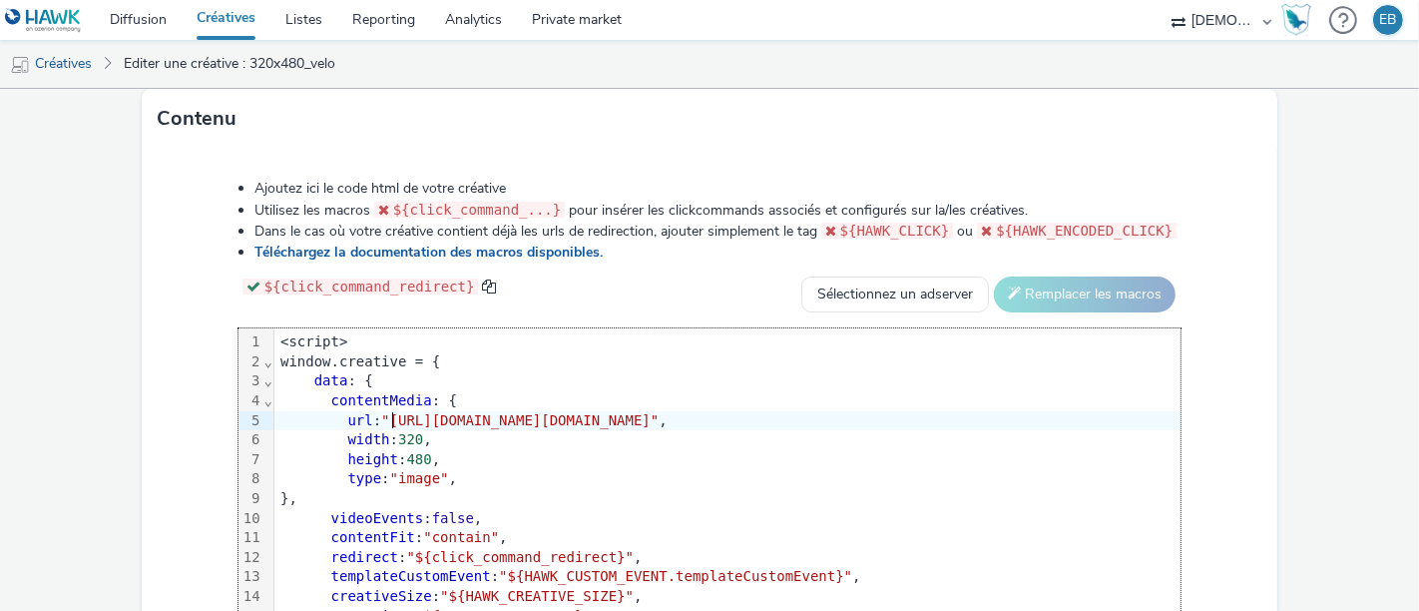
click at [381, 428] on span ""[URL][DOMAIN_NAME][DOMAIN_NAME]"" at bounding box center [519, 420] width 277 height 16
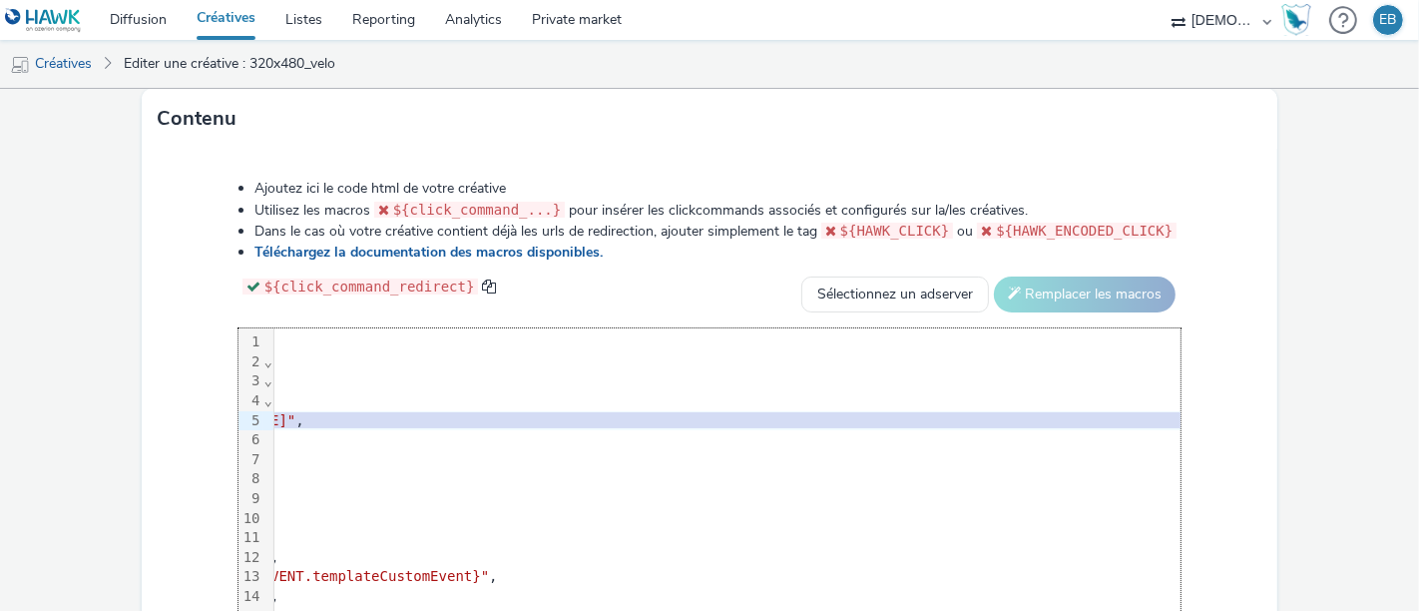
scroll to position [0, 456]
drag, startPoint x: 372, startPoint y: 454, endPoint x: 1138, endPoint y: 462, distance: 766.3
click at [215, 428] on span ""[URL][DOMAIN_NAME][DOMAIN_NAME]"" at bounding box center [75, 420] width 277 height 16
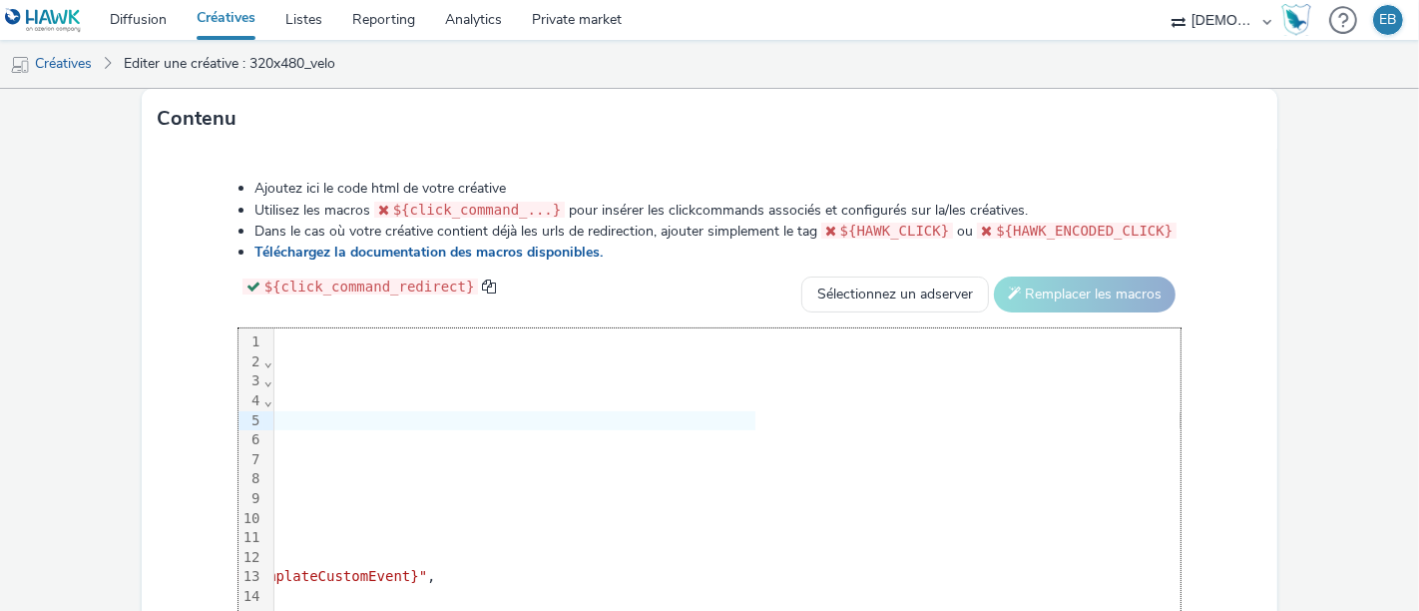
scroll to position [1171, 0]
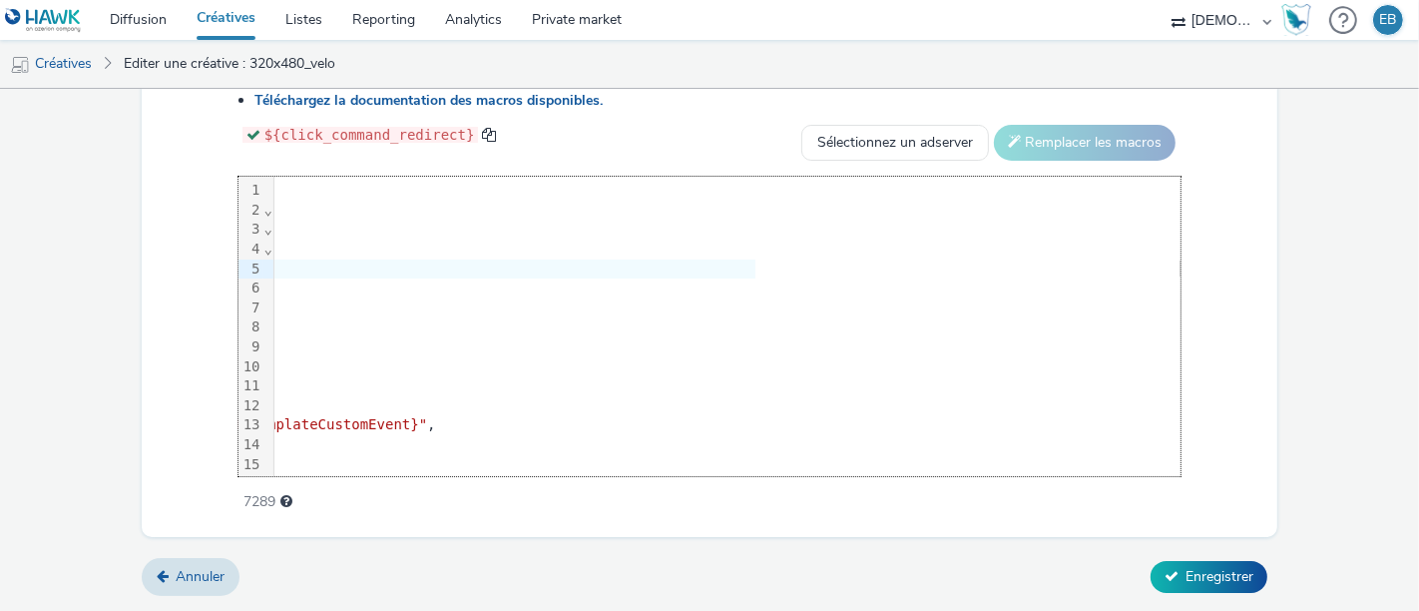
click at [1191, 560] on div "Annuler Enregistrer" at bounding box center [709, 577] width 1135 height 36
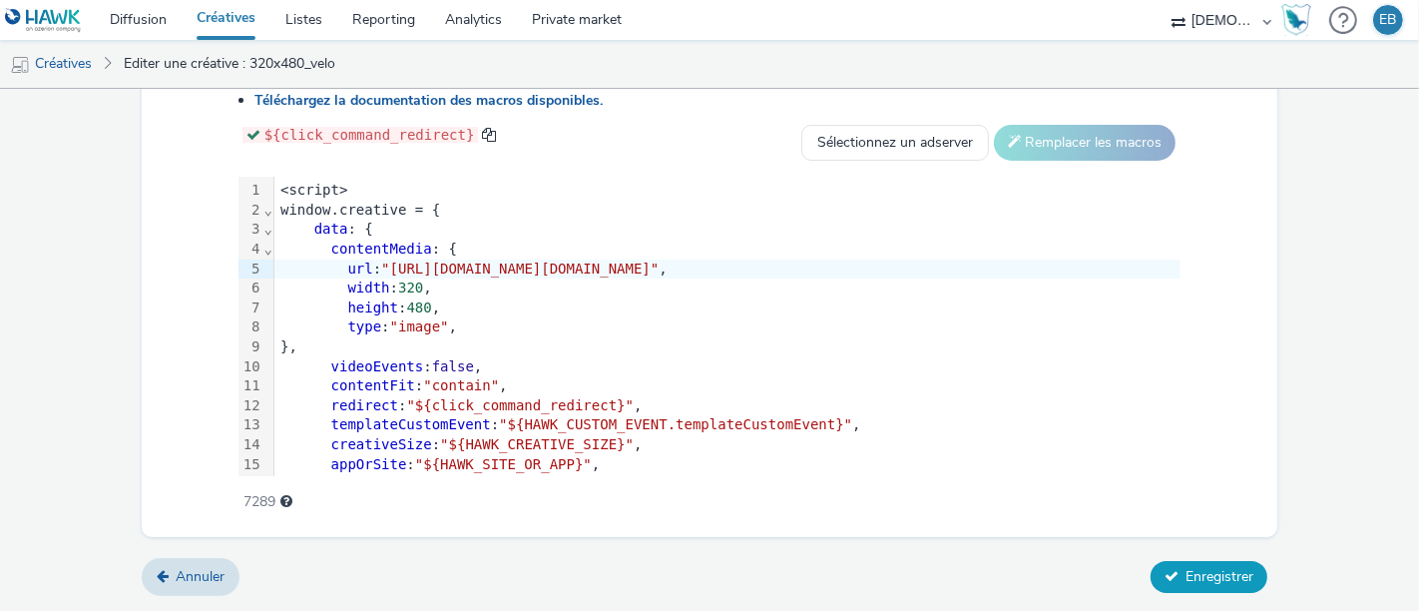
click at [1196, 563] on button "Enregistrer" at bounding box center [1208, 577] width 117 height 32
